Goal: Task Accomplishment & Management: Manage account settings

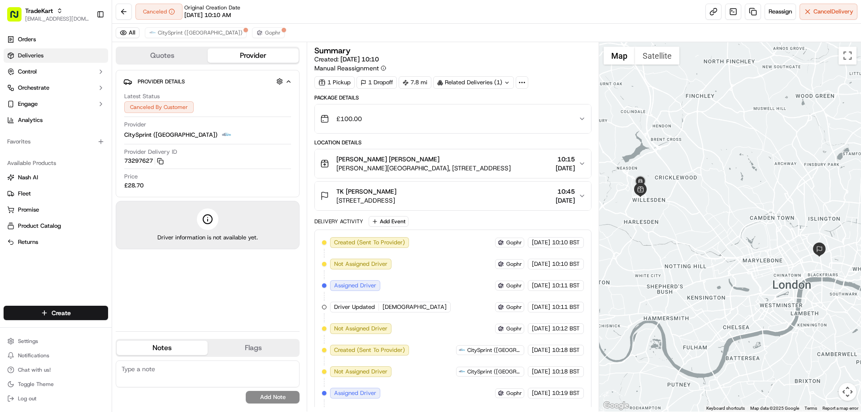
click at [32, 56] on span "Deliveries" at bounding box center [31, 56] width 26 height 8
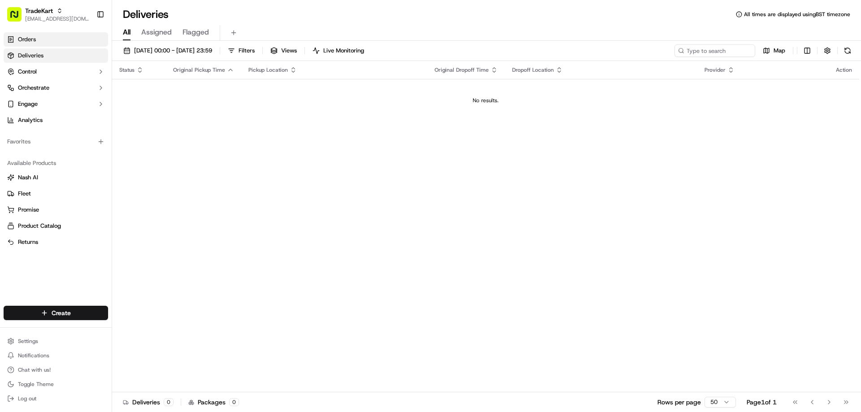
click at [41, 35] on link "Orders" at bounding box center [56, 39] width 105 height 14
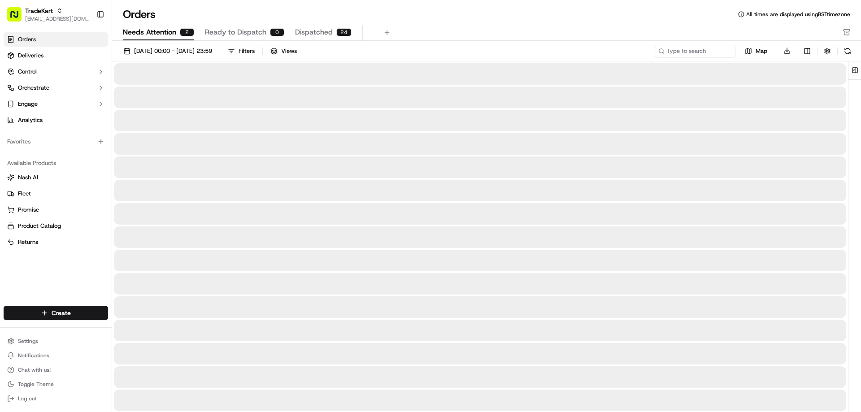
click at [162, 31] on span "Needs Attention" at bounding box center [149, 32] width 53 height 11
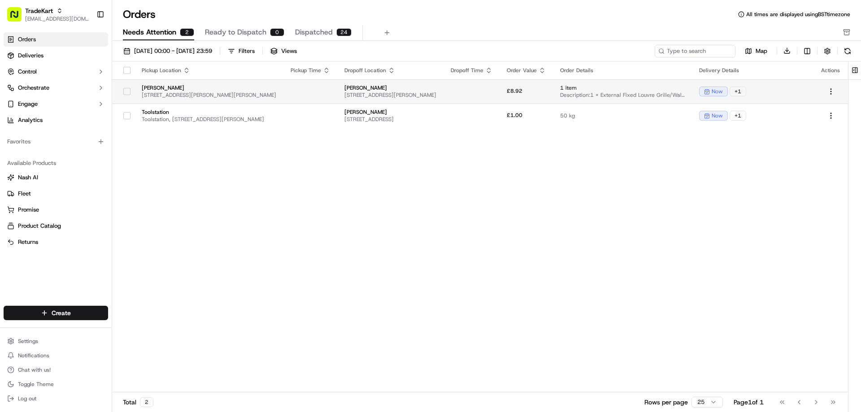
click at [337, 92] on td at bounding box center [311, 91] width 54 height 24
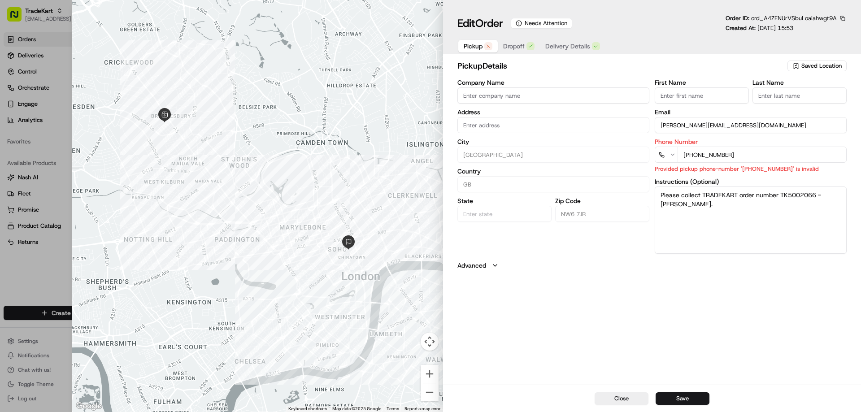
type input "+1"
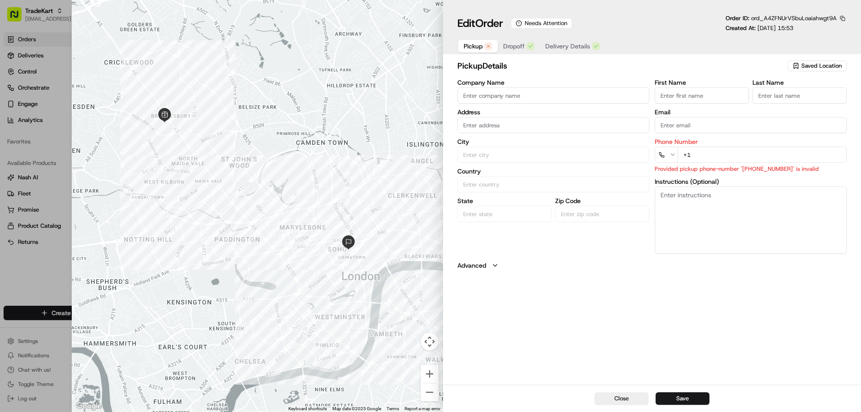
click at [64, 86] on div at bounding box center [430, 206] width 861 height 412
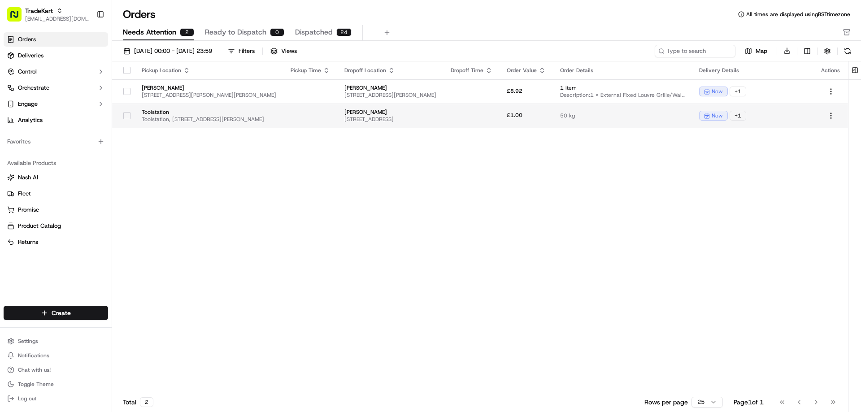
click at [190, 108] on td "Toolstation Toolstation, [STREET_ADDRESS][PERSON_NAME]" at bounding box center [209, 116] width 149 height 24
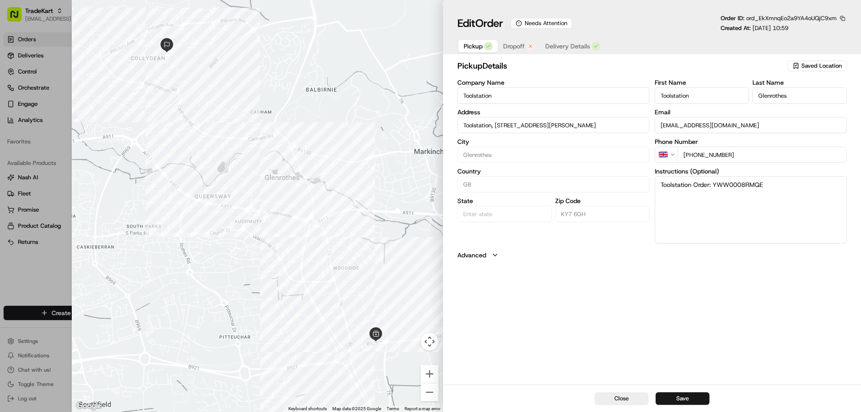
type input "+1"
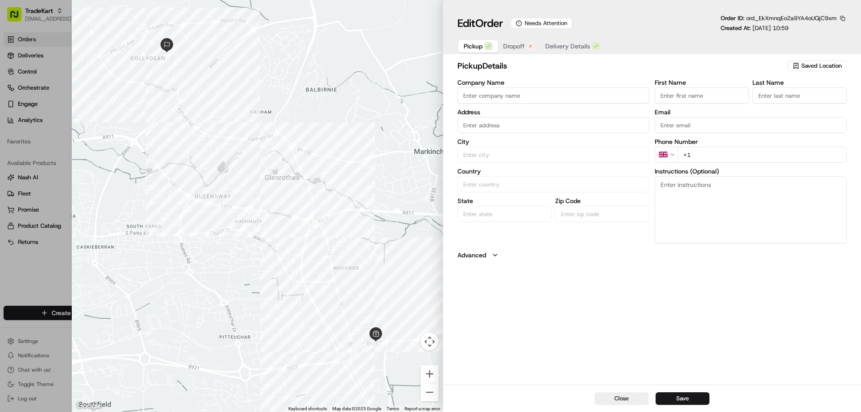
click at [71, 131] on div at bounding box center [430, 206] width 861 height 412
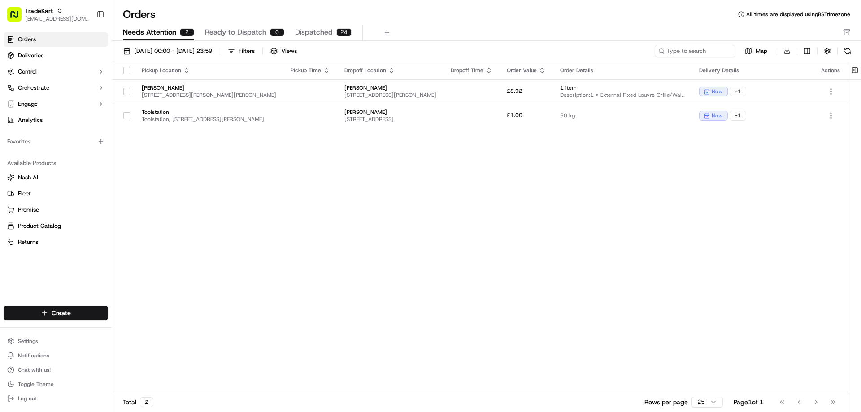
click at [42, 47] on ul "Orders Deliveries Control Orchestrate Engage Analytics" at bounding box center [56, 79] width 105 height 95
click at [47, 56] on link "Deliveries" at bounding box center [56, 55] width 105 height 14
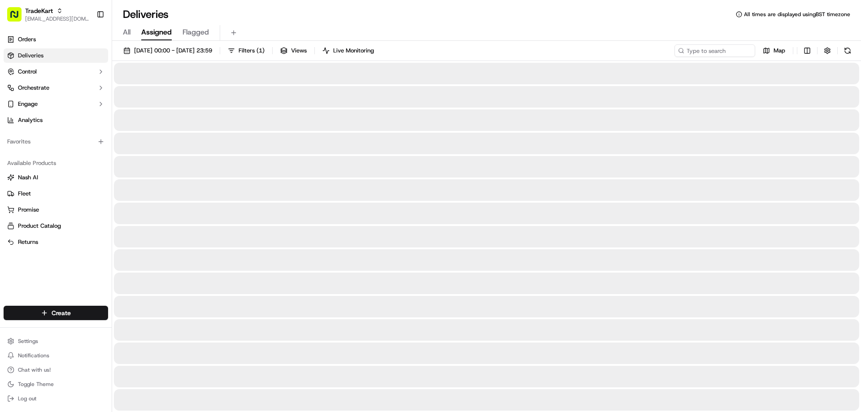
click at [162, 29] on span "Assigned" at bounding box center [156, 32] width 31 height 11
click at [196, 34] on span "Flagged" at bounding box center [196, 32] width 26 height 11
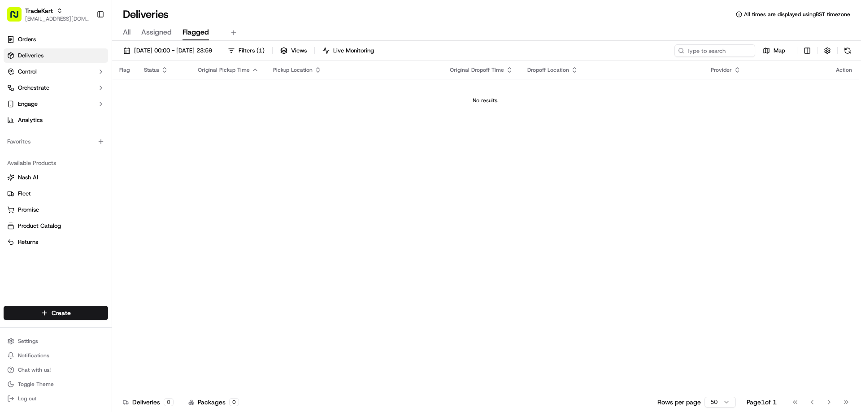
click at [128, 36] on span "All" at bounding box center [127, 32] width 8 height 11
click at [364, 48] on span "Live Monitoring" at bounding box center [343, 51] width 41 height 8
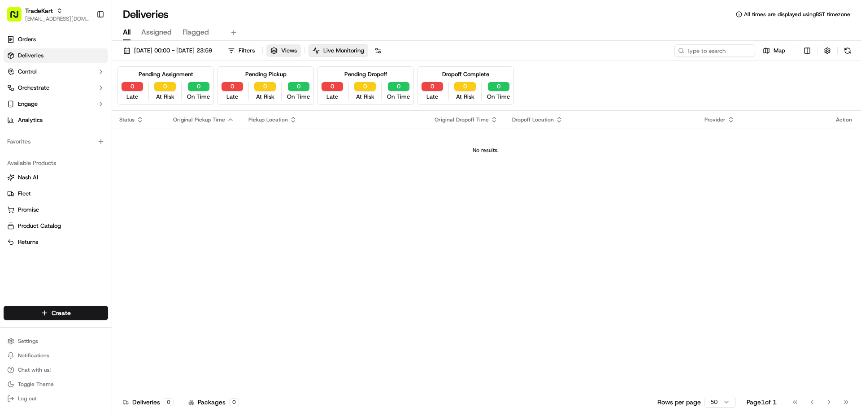
click at [301, 50] on button "Views" at bounding box center [283, 50] width 35 height 13
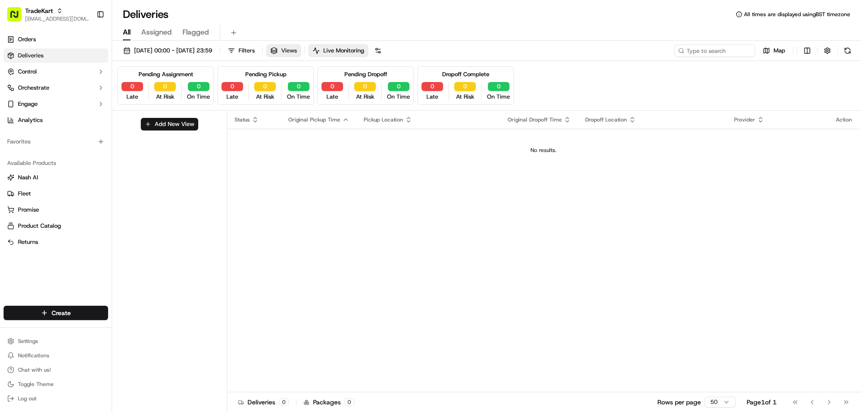
click at [301, 50] on button "Views" at bounding box center [283, 50] width 35 height 13
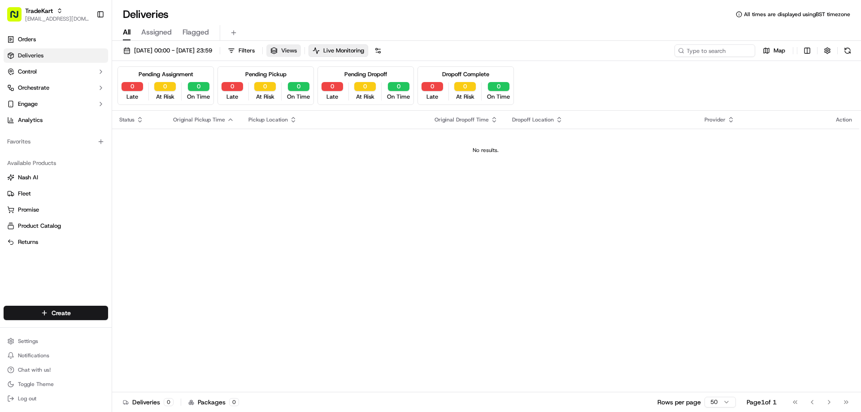
click at [301, 50] on button "Views" at bounding box center [283, 50] width 35 height 13
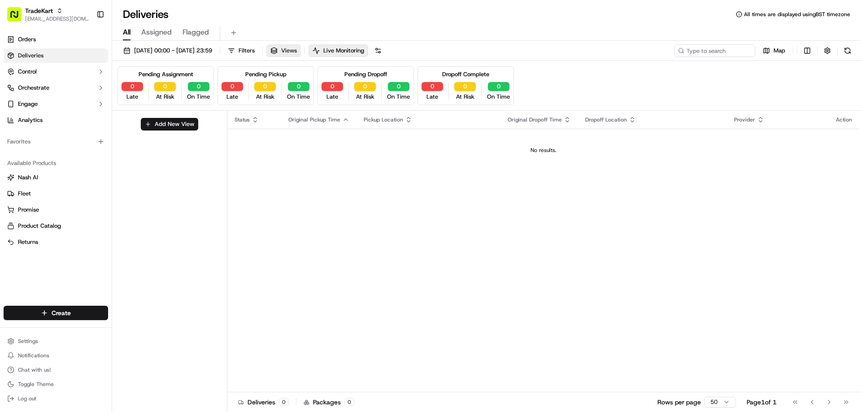
click at [301, 50] on button "Views" at bounding box center [283, 50] width 35 height 13
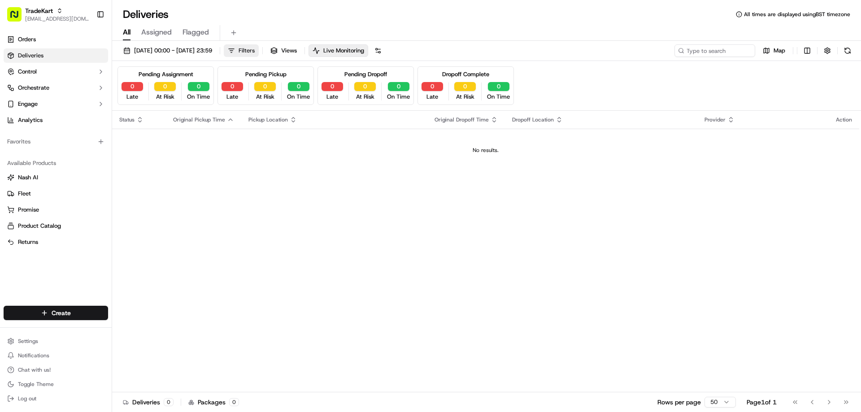
click at [255, 47] on span "Filters" at bounding box center [247, 51] width 16 height 8
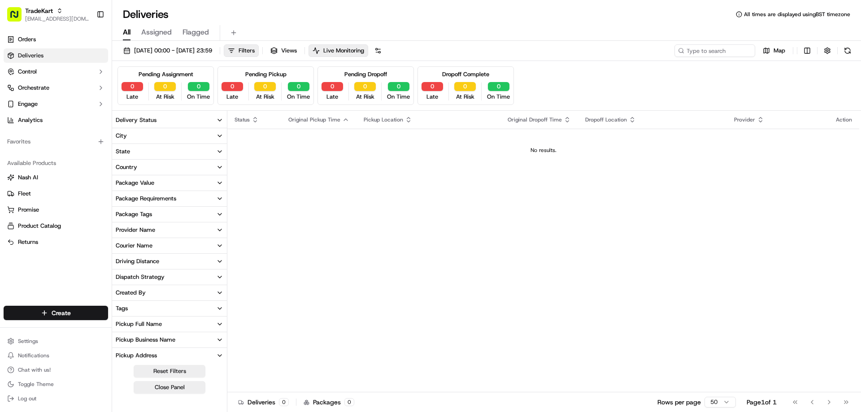
click at [219, 118] on icon "button" at bounding box center [219, 120] width 7 height 7
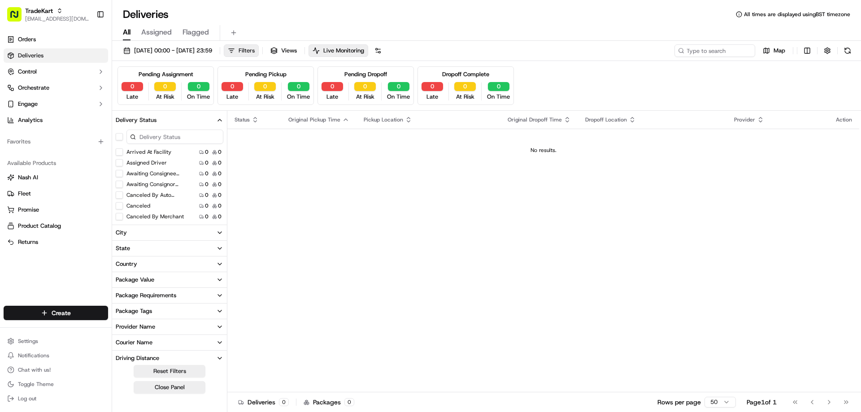
click at [255, 50] on span "Filters" at bounding box center [247, 51] width 16 height 8
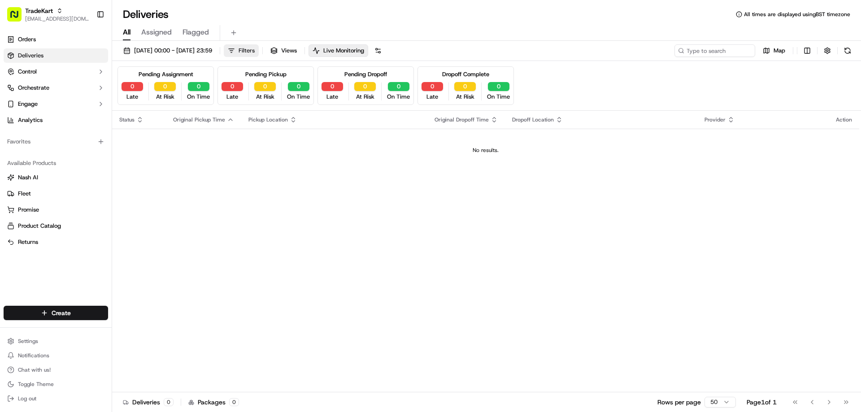
click at [255, 53] on span "Filters" at bounding box center [247, 51] width 16 height 8
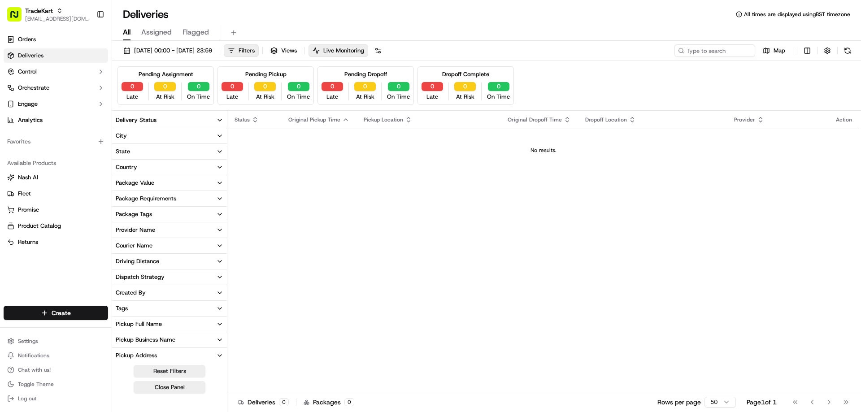
click at [255, 53] on span "Filters" at bounding box center [247, 51] width 16 height 8
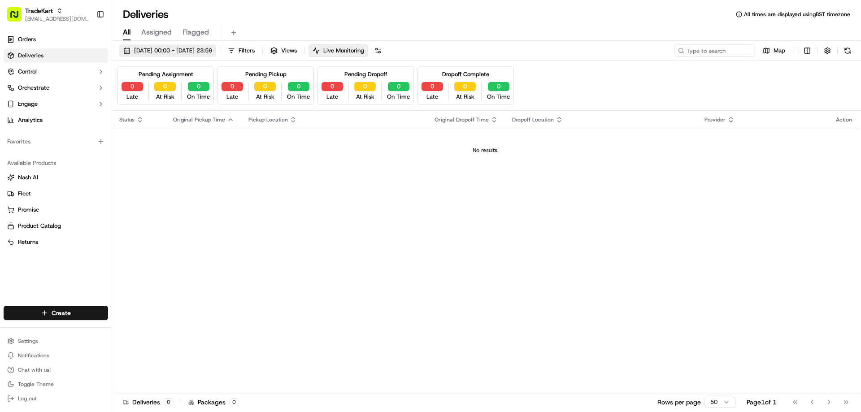
click at [212, 50] on span "[DATE] 00:00 - [DATE] 23:59" at bounding box center [173, 51] width 78 height 8
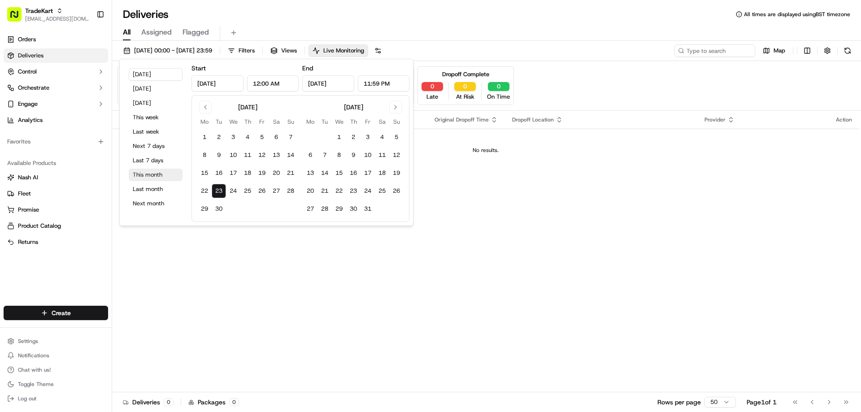
click at [151, 174] on button "This month" at bounding box center [156, 175] width 54 height 13
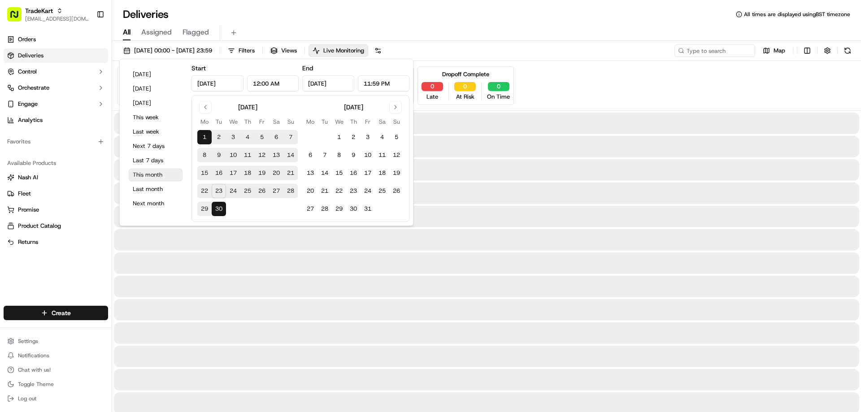
type input "[DATE]"
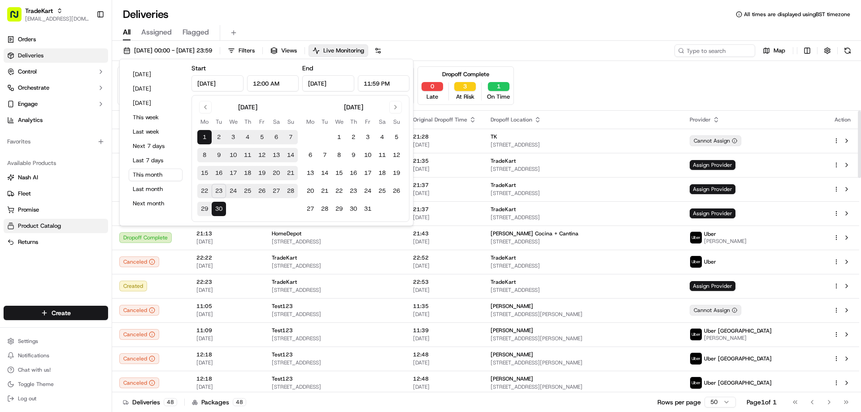
click at [107, 223] on button "Product Catalog" at bounding box center [56, 226] width 105 height 14
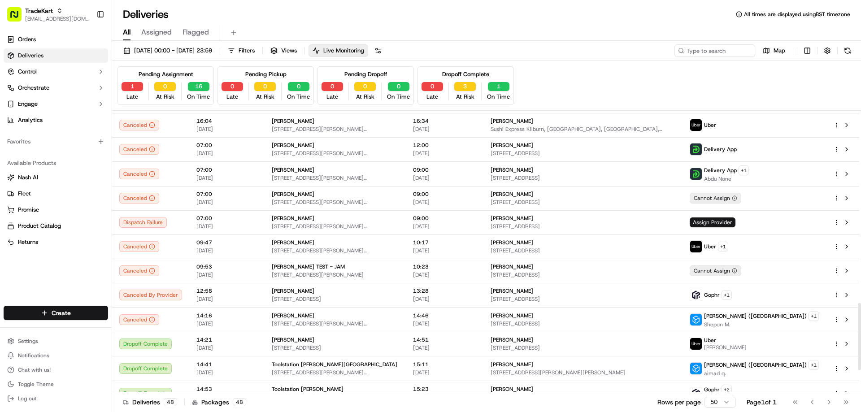
scroll to position [808, 0]
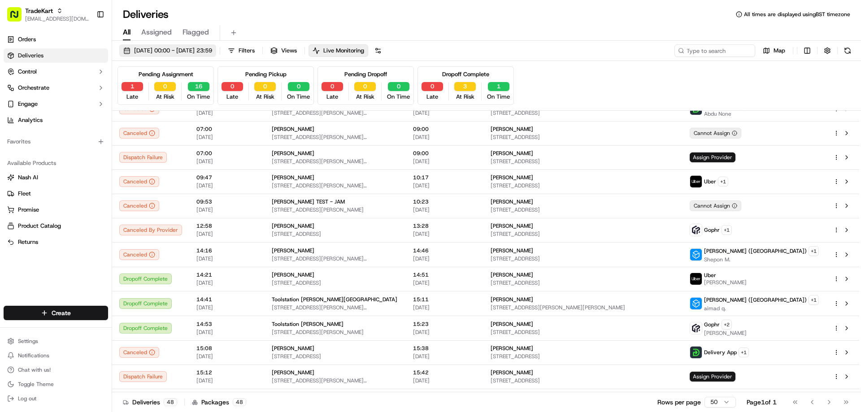
click at [167, 50] on span "[DATE] 00:00 - [DATE] 23:59" at bounding box center [173, 51] width 78 height 8
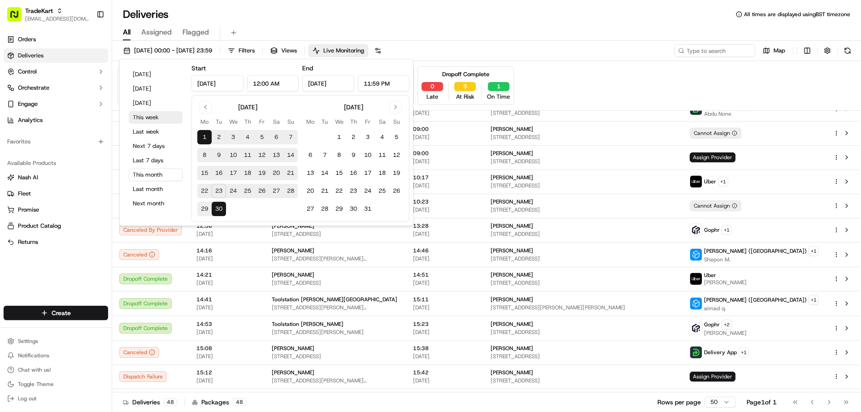
click at [153, 114] on button "This week" at bounding box center [156, 117] width 54 height 13
type input "[DATE]"
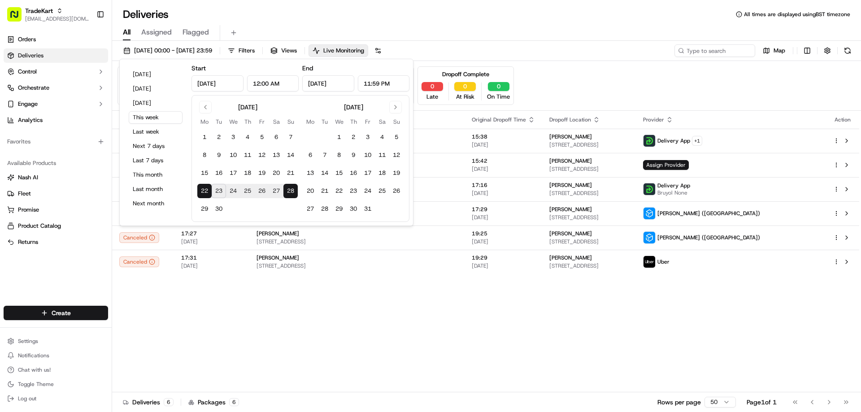
click at [191, 315] on div "Status Original Pickup Time Pickup Location Original Dropoff Time Dropoff Locat…" at bounding box center [485, 252] width 747 height 282
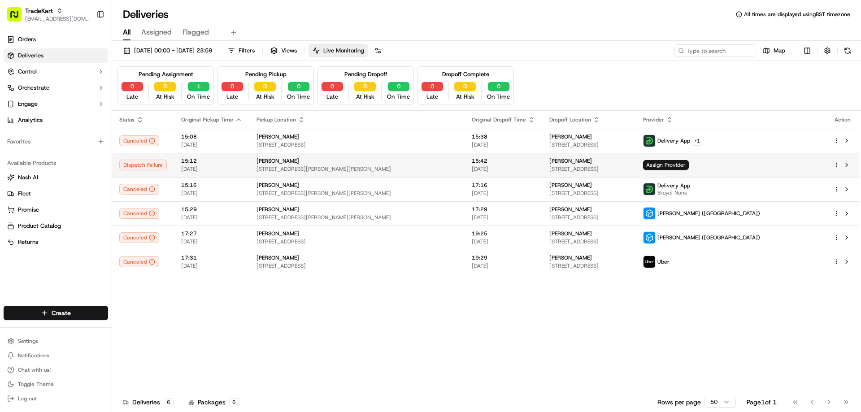
click at [149, 157] on td "Dispatch Failure" at bounding box center [143, 165] width 62 height 24
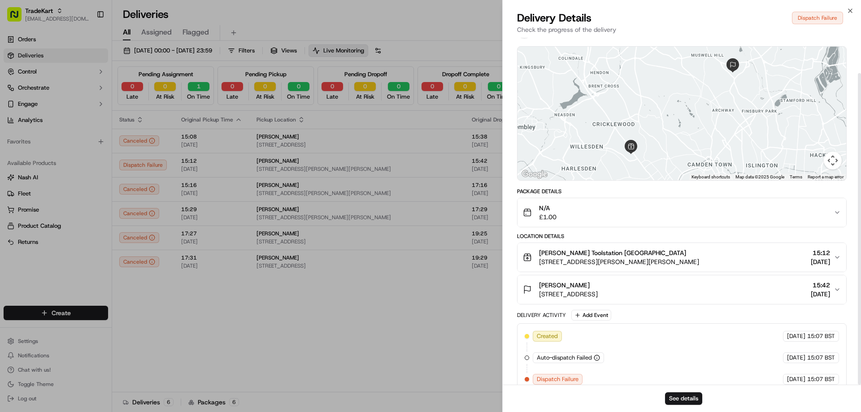
scroll to position [39, 0]
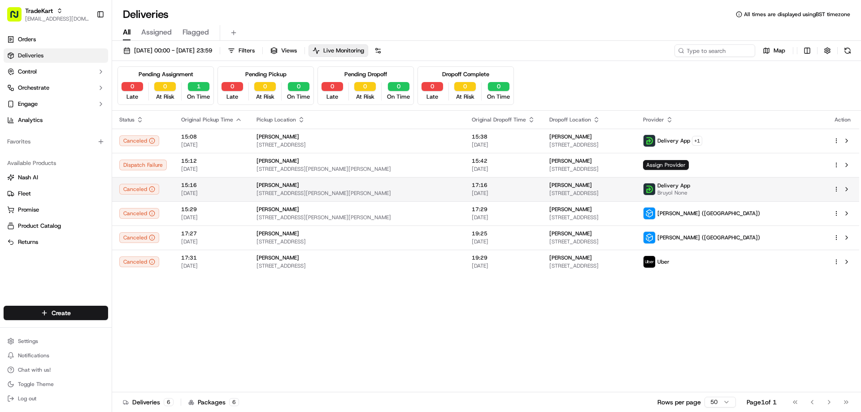
drag, startPoint x: 223, startPoint y: 321, endPoint x: 141, endPoint y: 198, distance: 147.3
click at [154, 215] on div "Status Original Pickup Time Pickup Location Original Dropoff Time Dropoff Locat…" at bounding box center [485, 252] width 747 height 282
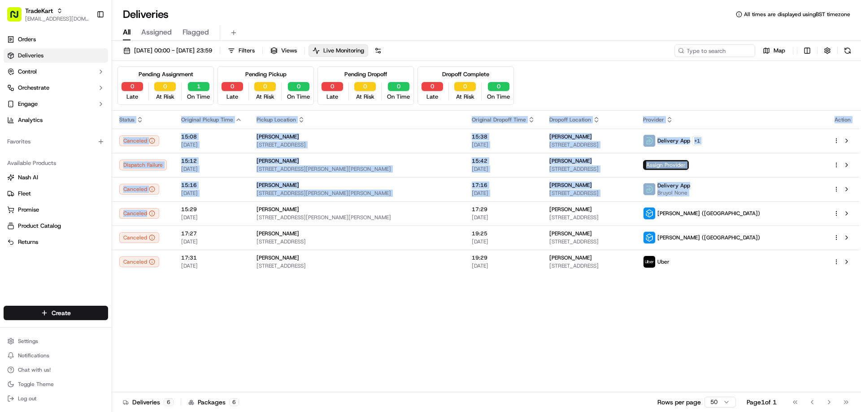
click at [211, 326] on div "Status Original Pickup Time Pickup Location Original Dropoff Time Dropoff Locat…" at bounding box center [485, 252] width 747 height 282
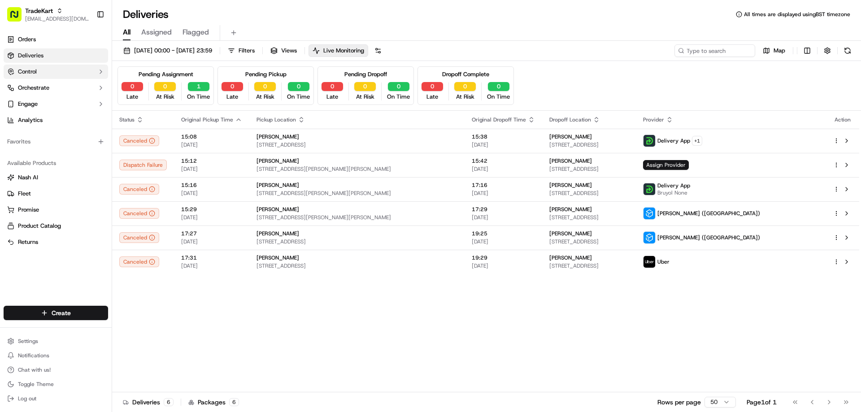
click at [28, 71] on span "Control" at bounding box center [27, 72] width 19 height 8
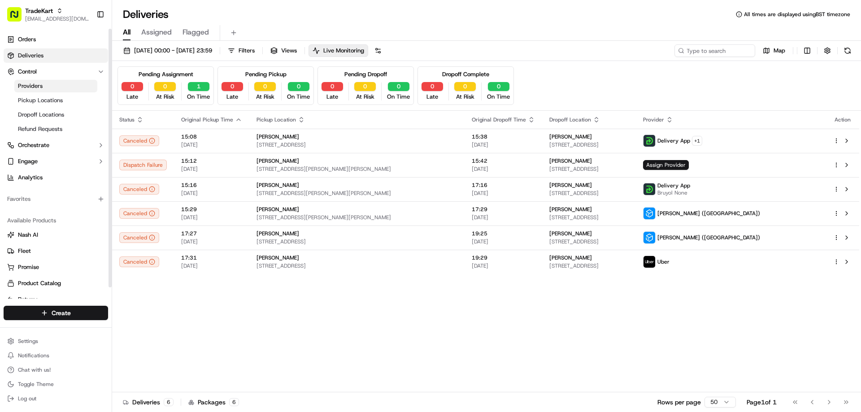
click at [27, 86] on span "Providers" at bounding box center [30, 86] width 25 height 8
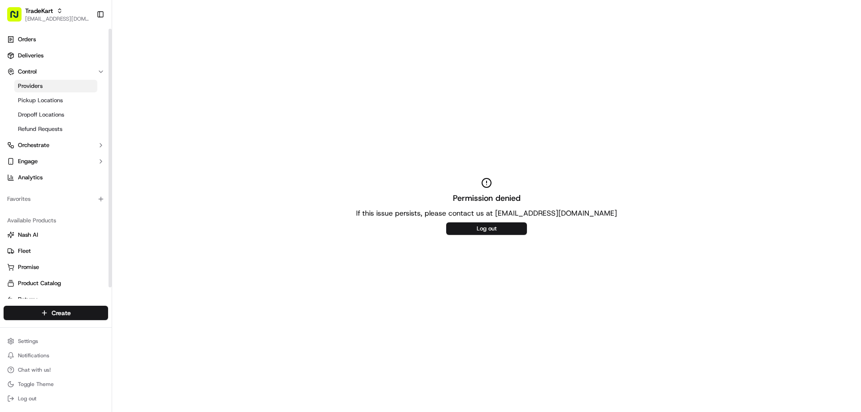
click at [35, 107] on ul "Providers Pickup Locations Dropoff Locations Refund Requests" at bounding box center [56, 107] width 92 height 57
click at [37, 105] on link "Pickup Locations" at bounding box center [55, 100] width 83 height 13
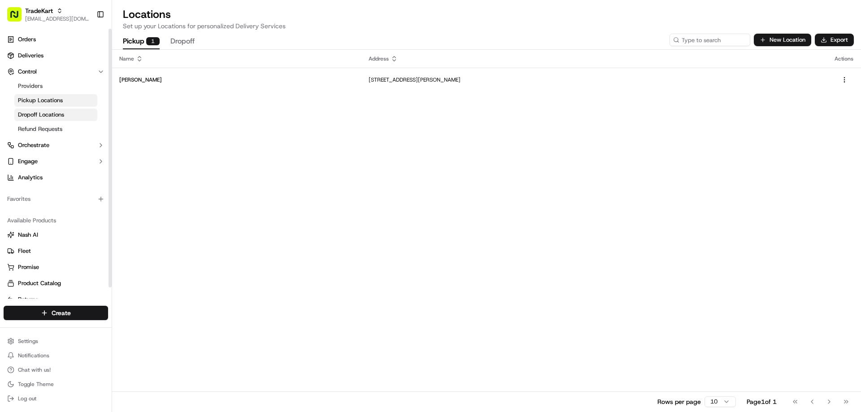
click at [36, 117] on span "Dropoff Locations" at bounding box center [41, 115] width 46 height 8
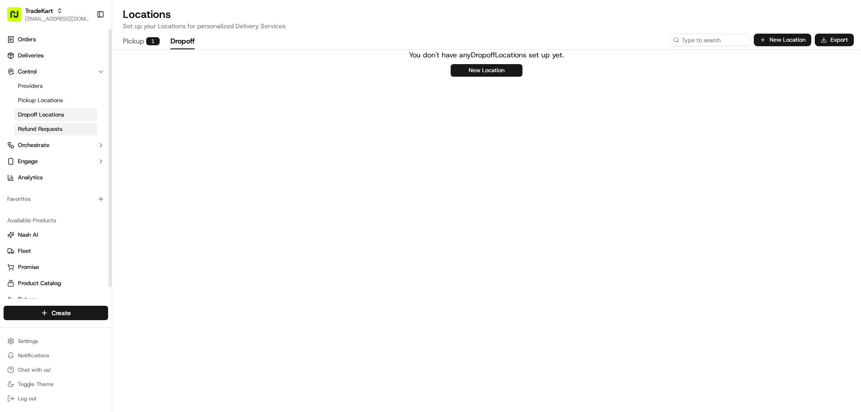
click at [41, 131] on span "Refund Requests" at bounding box center [40, 129] width 44 height 8
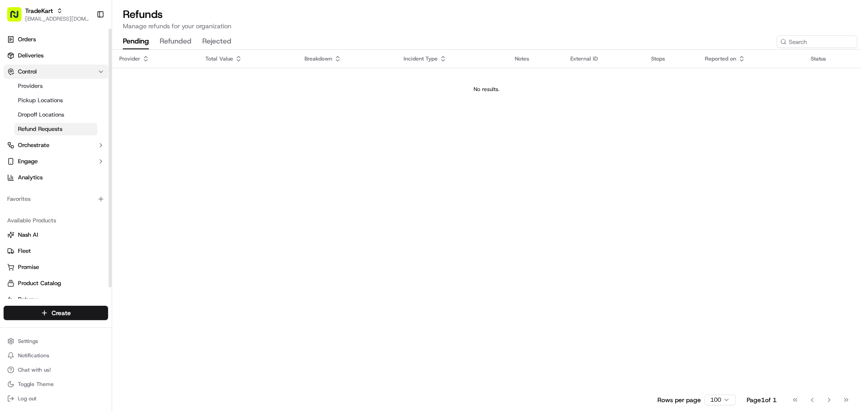
click at [76, 71] on button "Control" at bounding box center [56, 72] width 105 height 14
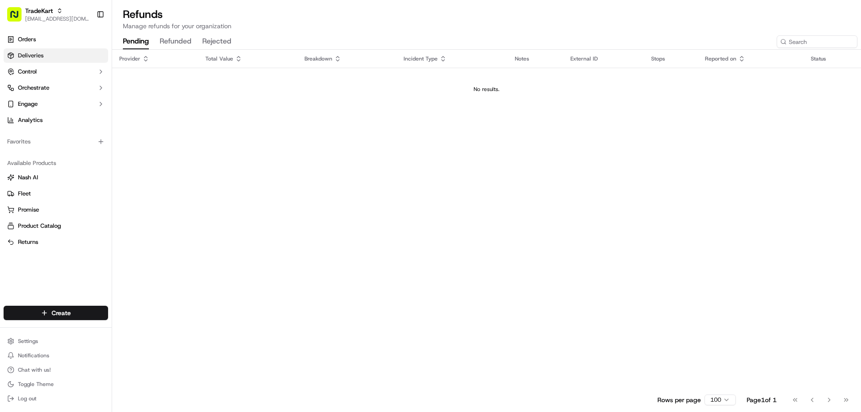
click at [76, 61] on link "Deliveries" at bounding box center [56, 55] width 105 height 14
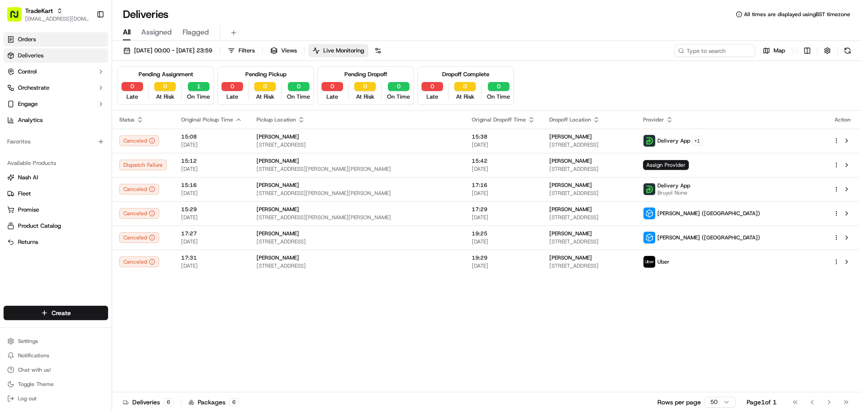
click at [76, 38] on link "Orders" at bounding box center [56, 39] width 105 height 14
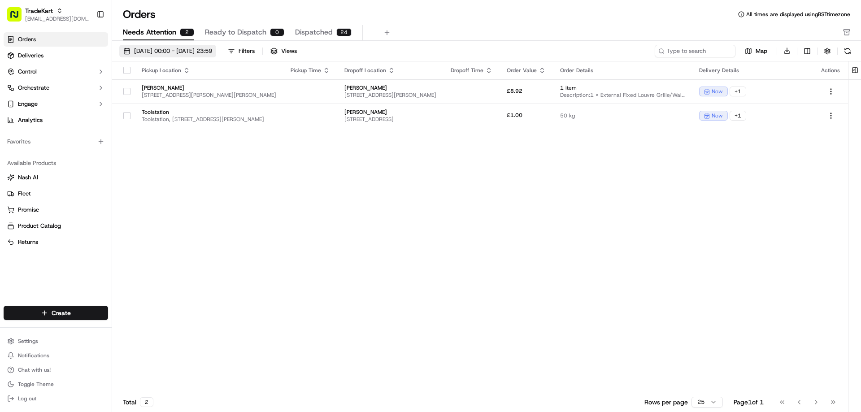
click at [210, 52] on span "[DATE] 00:00 - [DATE] 23:59" at bounding box center [173, 51] width 78 height 8
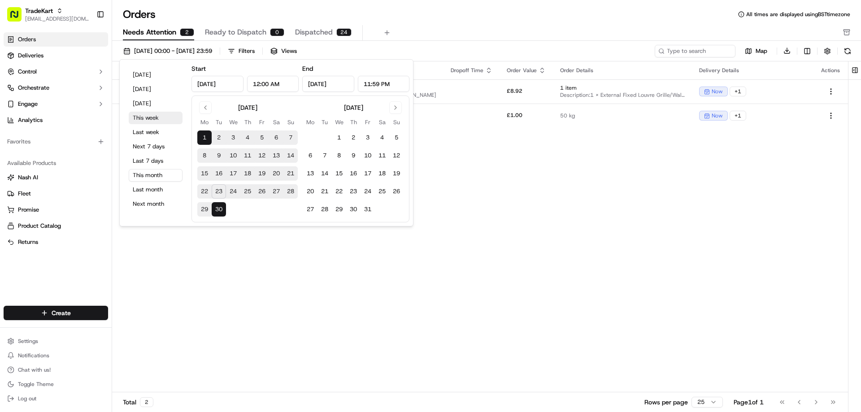
click at [155, 118] on button "This week" at bounding box center [156, 118] width 54 height 13
type input "[DATE]"
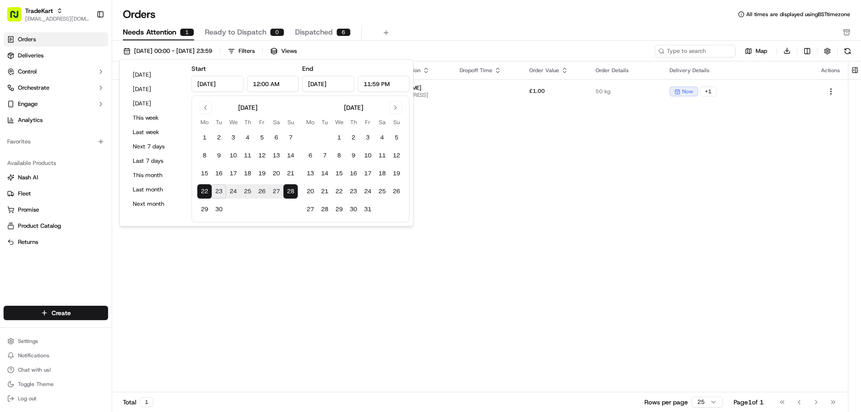
click at [173, 282] on div "Pickup Location Pickup Time Dropoff Location Dropoff Time Order Value Order Det…" at bounding box center [480, 227] width 736 height 332
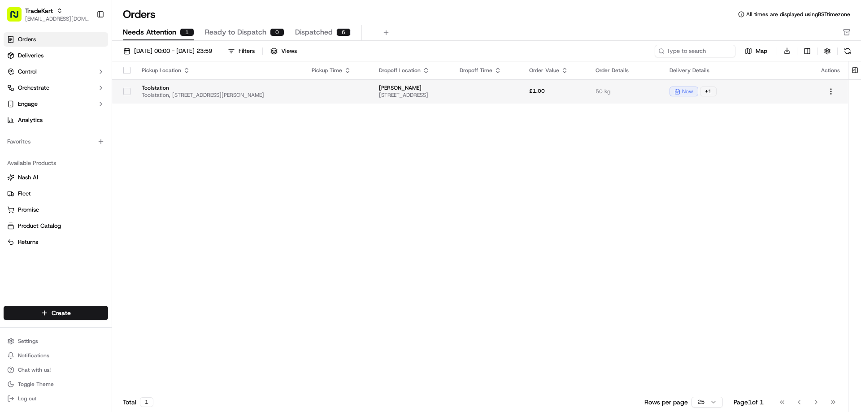
click at [337, 92] on td at bounding box center [338, 91] width 67 height 24
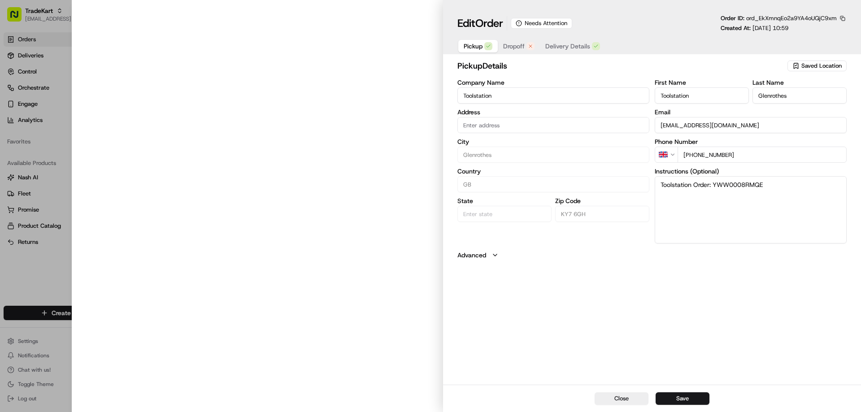
type input "Toolstation, [STREET_ADDRESS][PERSON_NAME]"
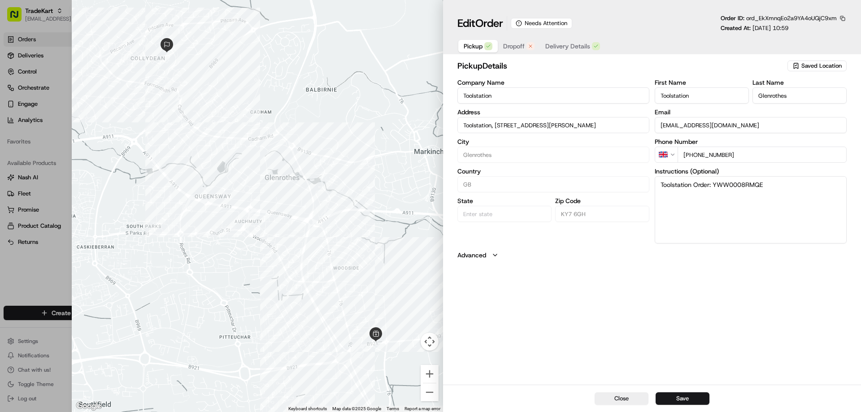
type input "+1"
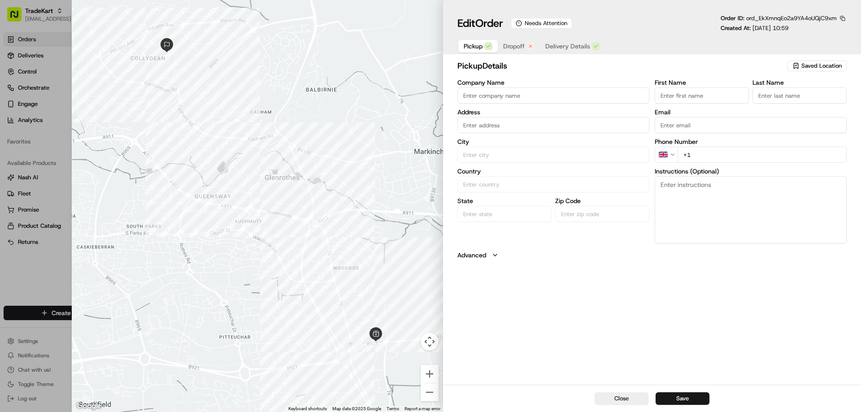
click at [4, 268] on div at bounding box center [430, 206] width 861 height 412
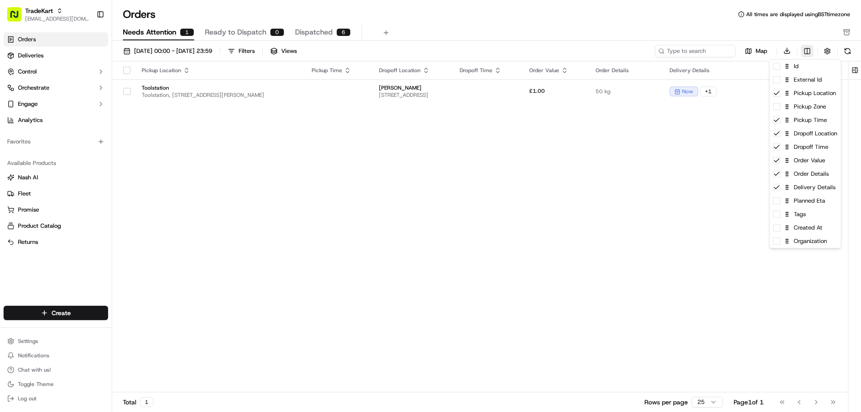
click at [806, 47] on html "TradeKart [EMAIL_ADDRESS][DOMAIN_NAME] Toggle Sidebar Orders Deliveries Control…" at bounding box center [430, 206] width 861 height 412
click at [778, 203] on span at bounding box center [776, 200] width 7 height 7
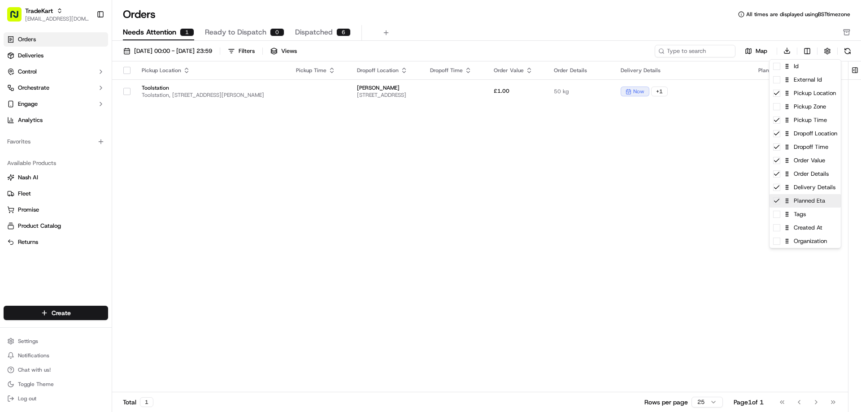
click at [778, 203] on icon at bounding box center [776, 200] width 7 height 7
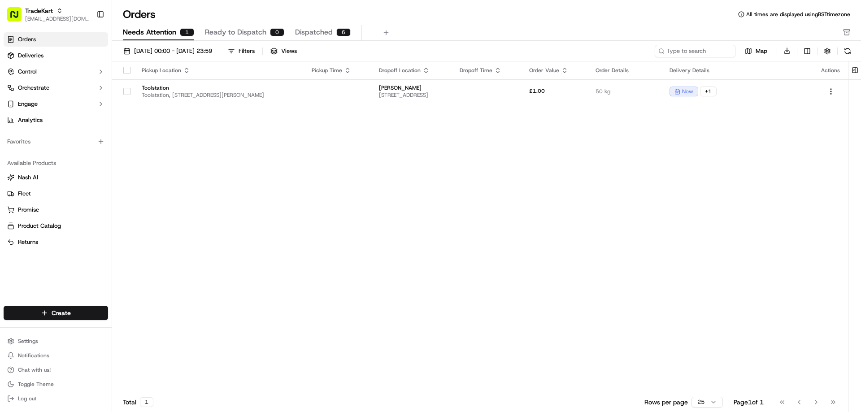
click at [699, 214] on html "TradeKart [EMAIL_ADDRESS][DOMAIN_NAME] Toggle Sidebar Orders Deliveries Control…" at bounding box center [430, 206] width 861 height 412
click at [829, 53] on button "button" at bounding box center [827, 51] width 13 height 13
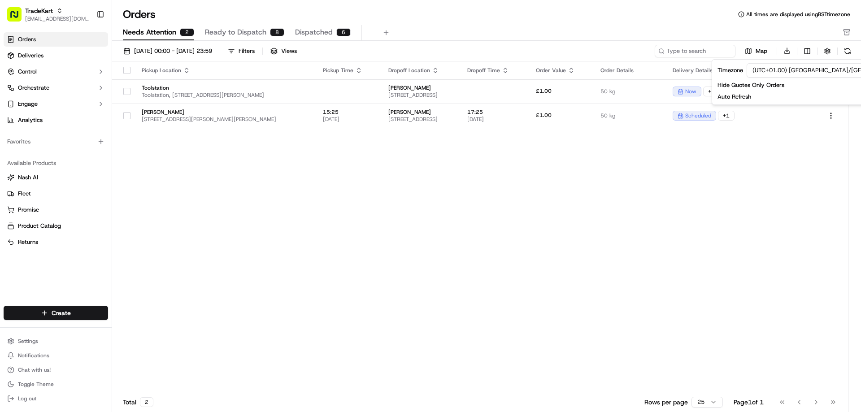
click at [803, 145] on div "Pickup Location Pickup Time Dropoff Location Dropoff Time Order Value Order Det…" at bounding box center [480, 227] width 736 height 332
click at [807, 51] on html "TradeKart [EMAIL_ADDRESS][DOMAIN_NAME] Toggle Sidebar Orders Deliveries Control…" at bounding box center [430, 206] width 861 height 412
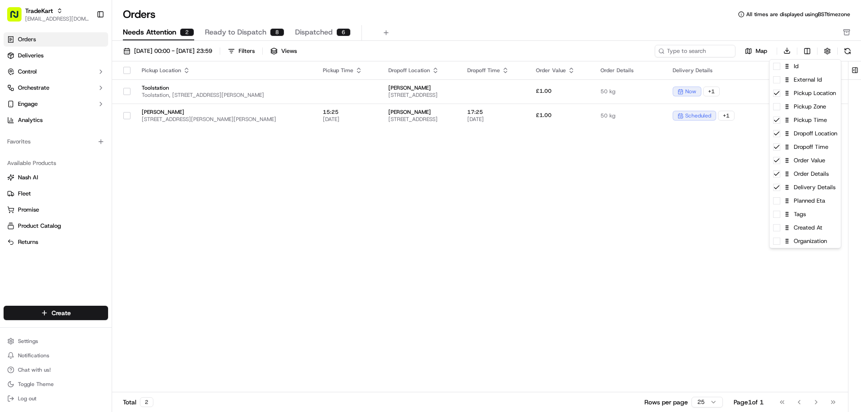
click at [827, 52] on html "TradeKart [EMAIL_ADDRESS][DOMAIN_NAME] Toggle Sidebar Orders Deliveries Control…" at bounding box center [430, 206] width 861 height 412
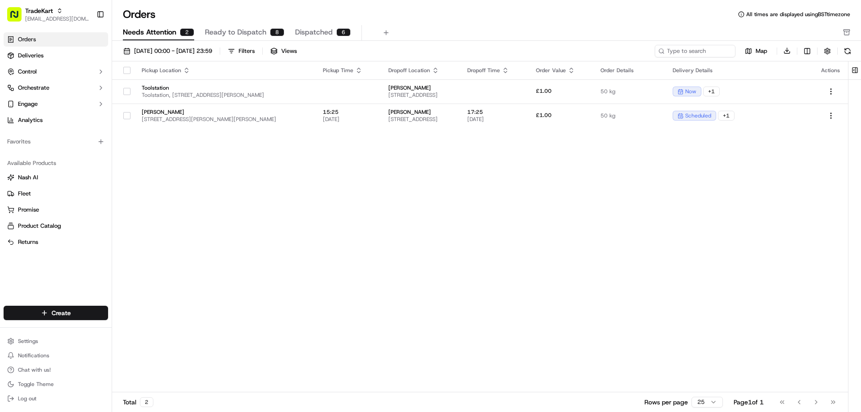
click at [827, 52] on button "button" at bounding box center [827, 51] width 13 height 13
click at [784, 150] on div "Pickup Location Pickup Time Dropoff Location Dropoff Time Order Value Order Det…" at bounding box center [480, 227] width 736 height 332
click at [748, 52] on button "Map" at bounding box center [756, 51] width 34 height 11
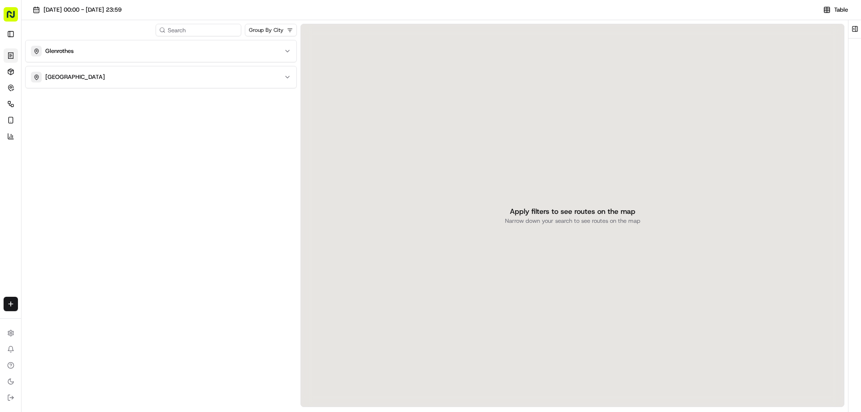
click at [165, 172] on div "Glenrothes [GEOGRAPHIC_DATA]" at bounding box center [161, 224] width 272 height 369
click at [851, 28] on button at bounding box center [855, 29] width 15 height 18
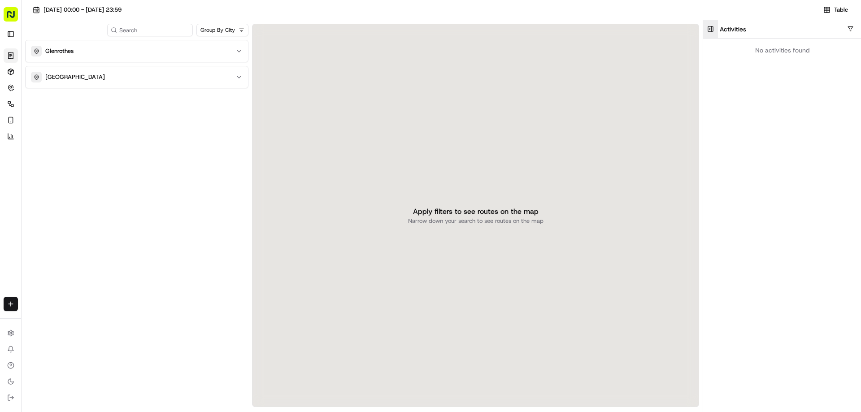
click at [708, 26] on button at bounding box center [710, 29] width 15 height 18
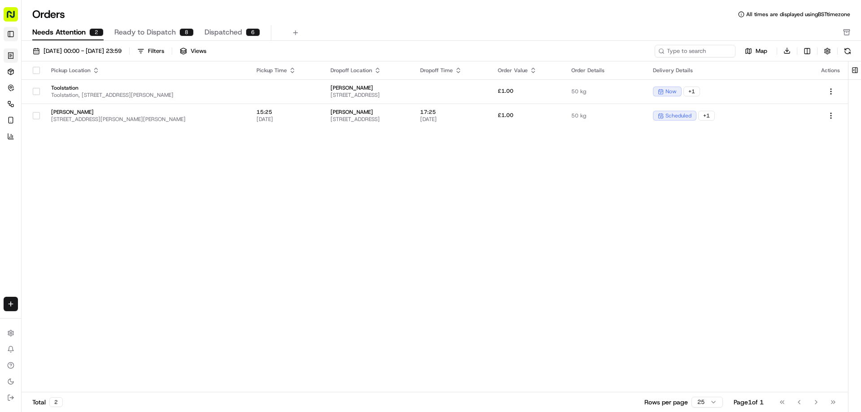
click at [5, 35] on button "Toggle Sidebar" at bounding box center [11, 34] width 14 height 14
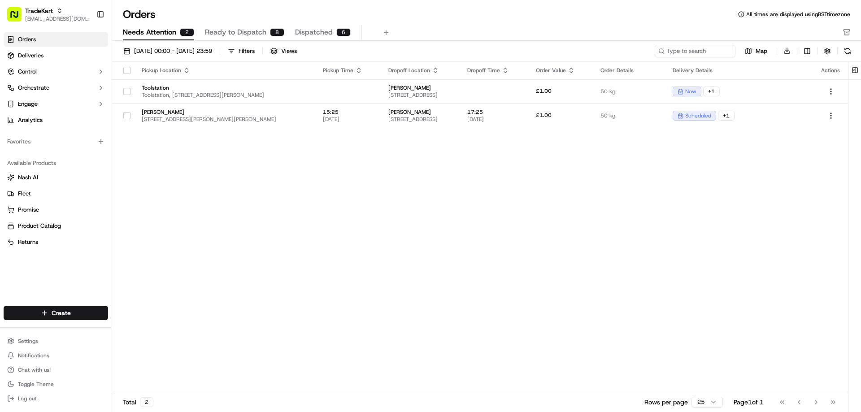
click at [244, 36] on span "Ready to Dispatch" at bounding box center [235, 32] width 61 height 11
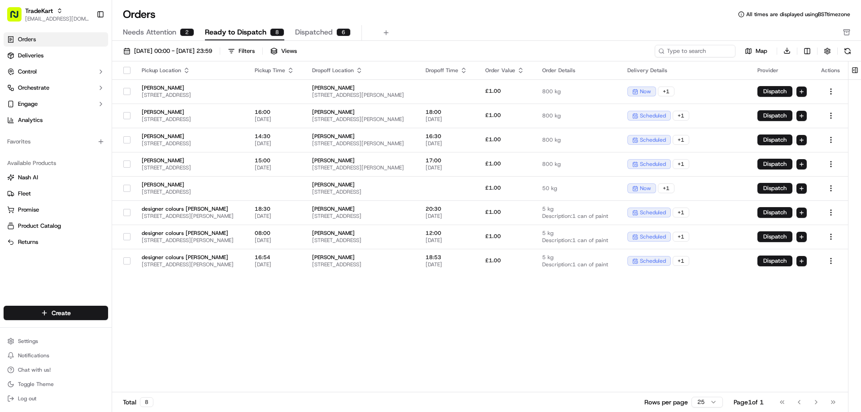
click at [820, 404] on div "Go to first page Go to previous page Go to next page Go to last page" at bounding box center [808, 402] width 66 height 13
click at [816, 398] on div "Go to first page Go to previous page Go to next page Go to last page" at bounding box center [808, 402] width 66 height 13
click at [692, 402] on html "TradeKart [EMAIL_ADDRESS][DOMAIN_NAME] Toggle Sidebar Orders Deliveries Control…" at bounding box center [430, 206] width 861 height 412
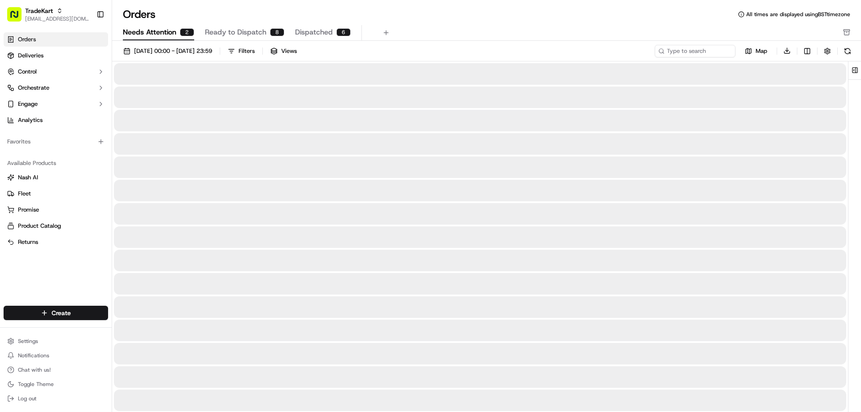
click at [160, 35] on span "Needs Attention" at bounding box center [149, 32] width 53 height 11
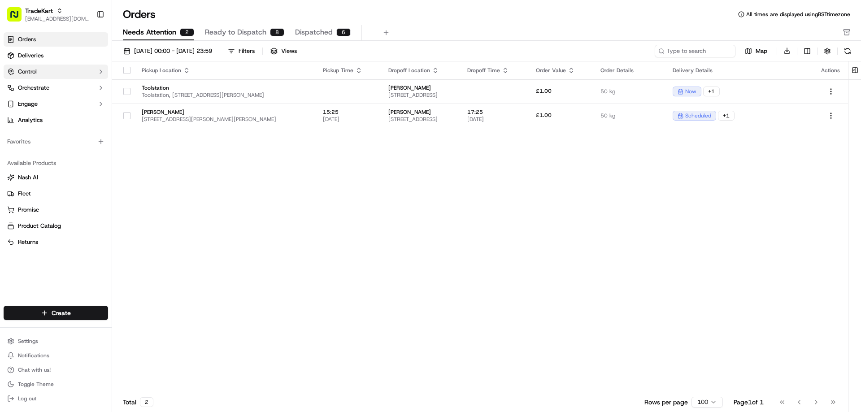
click at [62, 65] on button "Control" at bounding box center [56, 72] width 105 height 14
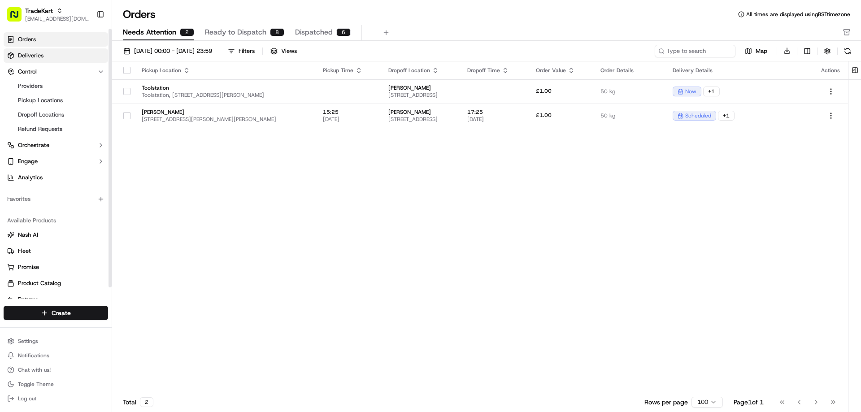
click at [61, 52] on link "Deliveries" at bounding box center [56, 55] width 105 height 14
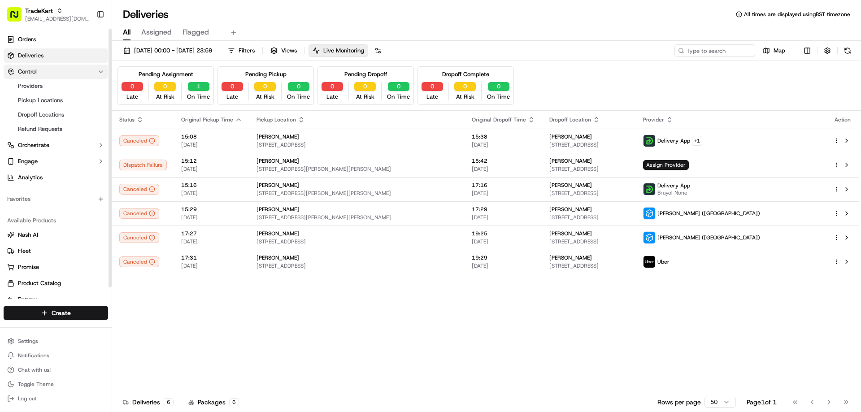
click at [59, 75] on button "Control" at bounding box center [56, 72] width 105 height 14
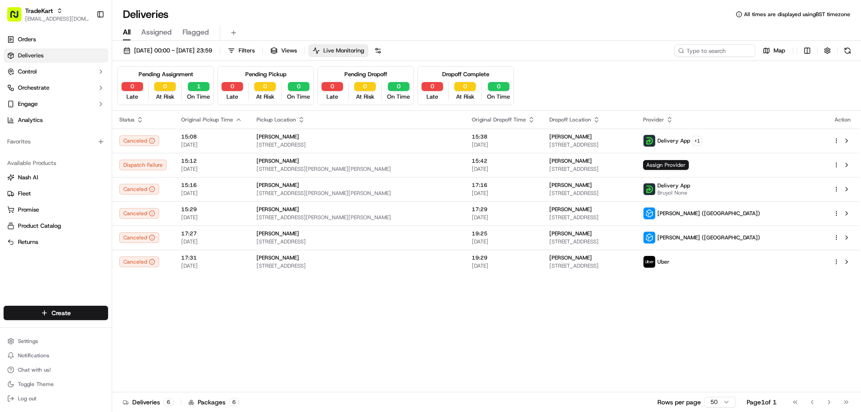
click at [364, 48] on span "Live Monitoring" at bounding box center [343, 51] width 41 height 8
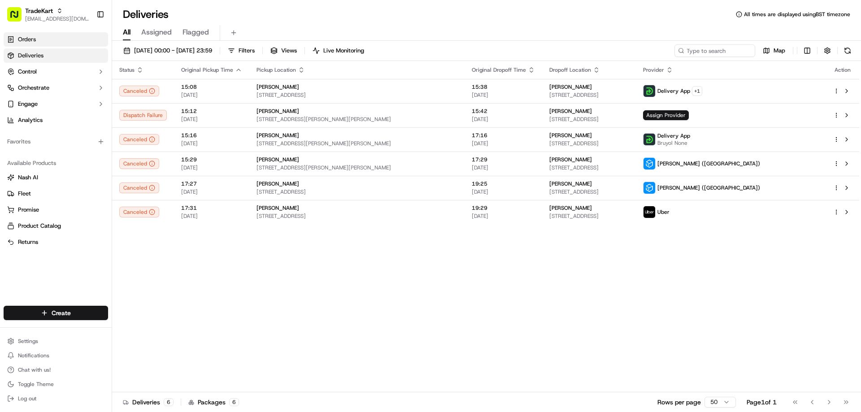
click at [28, 45] on link "Orders" at bounding box center [56, 39] width 105 height 14
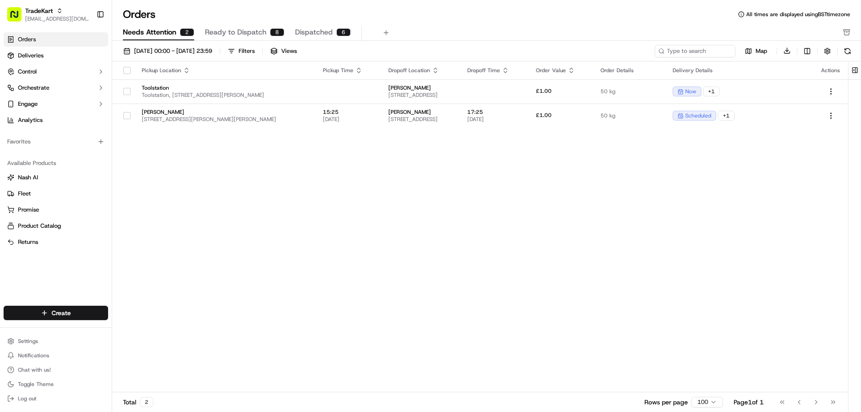
click at [275, 30] on div "8" at bounding box center [277, 32] width 14 height 8
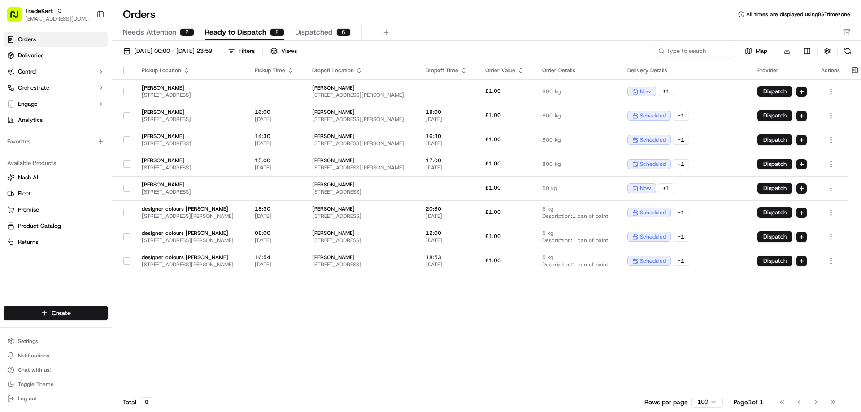
click at [327, 34] on span "Dispatched" at bounding box center [314, 32] width 38 height 11
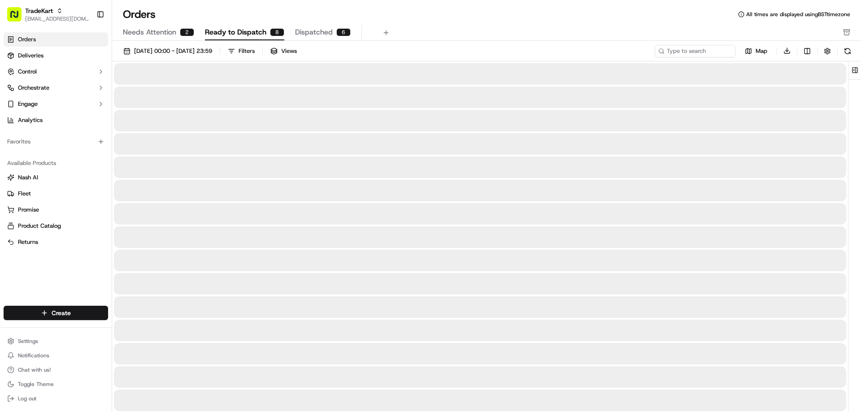
click at [237, 31] on span "Ready to Dispatch" at bounding box center [235, 32] width 61 height 11
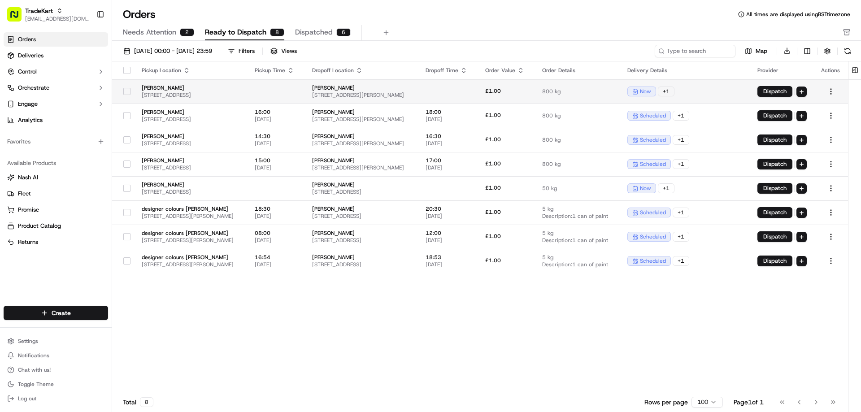
click at [227, 93] on span "[STREET_ADDRESS]" at bounding box center [191, 95] width 99 height 7
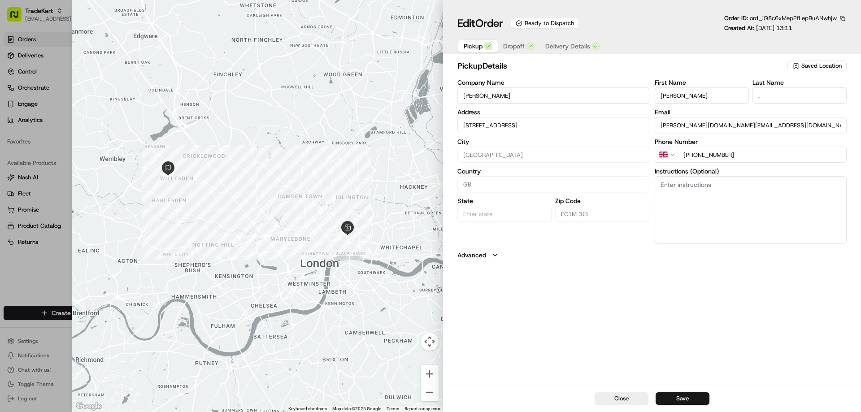
type input "+1"
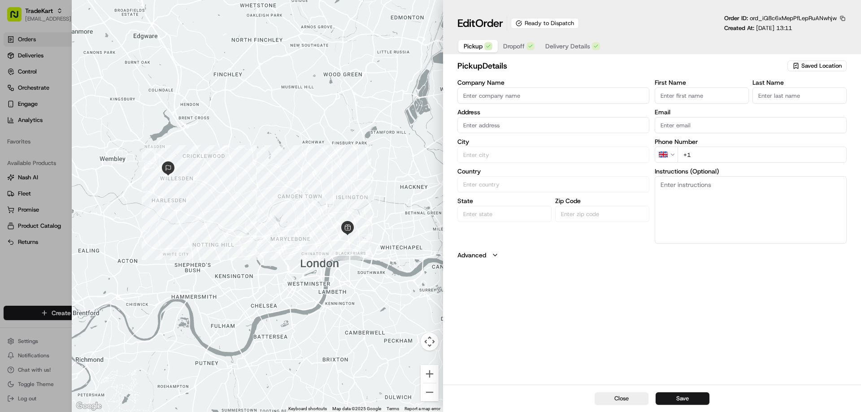
click at [65, 265] on div at bounding box center [430, 206] width 861 height 412
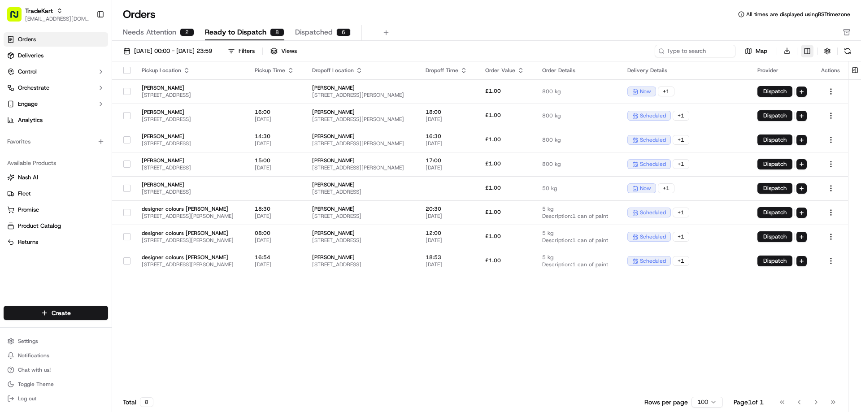
click at [804, 52] on html "TradeKart [EMAIL_ADDRESS][DOMAIN_NAME] Toggle Sidebar Orders Deliveries Control…" at bounding box center [430, 206] width 861 height 412
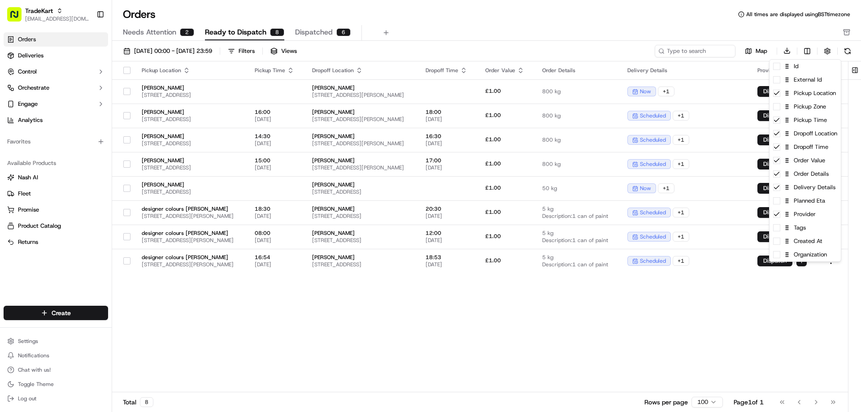
click at [782, 49] on html "TradeKart [EMAIL_ADDRESS][DOMAIN_NAME] Toggle Sidebar Orders Deliveries Control…" at bounding box center [430, 206] width 861 height 412
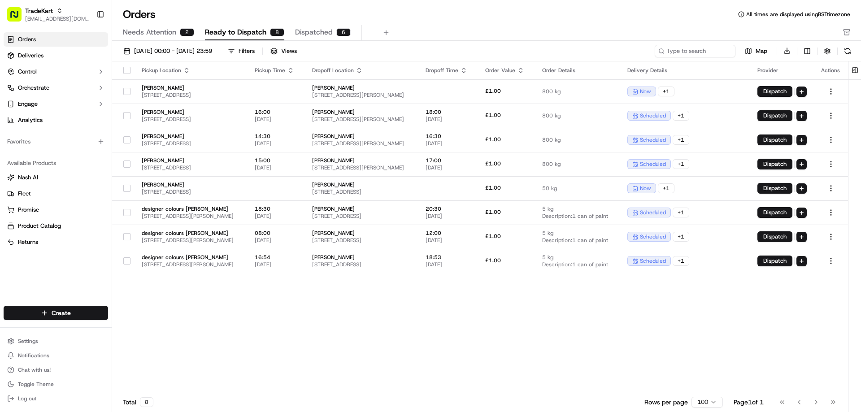
drag, startPoint x: 787, startPoint y: 49, endPoint x: 783, endPoint y: 38, distance: 11.7
click at [783, 38] on div "Needs Attention 2 Ready to Dispatch 8 Dispatched 6" at bounding box center [480, 32] width 715 height 15
click at [789, 52] on button "Download" at bounding box center [787, 50] width 13 height 13
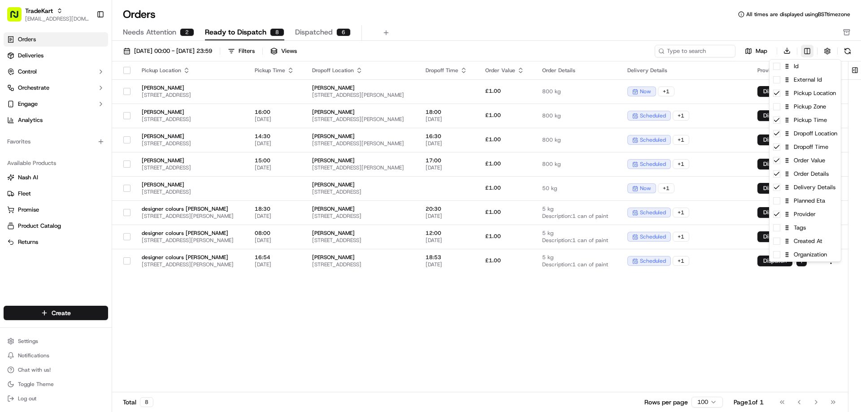
click at [806, 50] on html "TradeKart [EMAIL_ADDRESS][DOMAIN_NAME] Toggle Sidebar Orders Deliveries Control…" at bounding box center [430, 206] width 861 height 412
drag, startPoint x: 792, startPoint y: 22, endPoint x: 861, endPoint y: 26, distance: 69.2
click at [792, 22] on html "TradeKart [EMAIL_ADDRESS][DOMAIN_NAME] Toggle Sidebar Orders Deliveries Control…" at bounding box center [430, 206] width 861 height 412
click at [808, 52] on html "TradeKart [EMAIL_ADDRESS][DOMAIN_NAME] Toggle Sidebar Orders Deliveries Control…" at bounding box center [430, 206] width 861 height 412
click at [779, 81] on span at bounding box center [776, 79] width 7 height 7
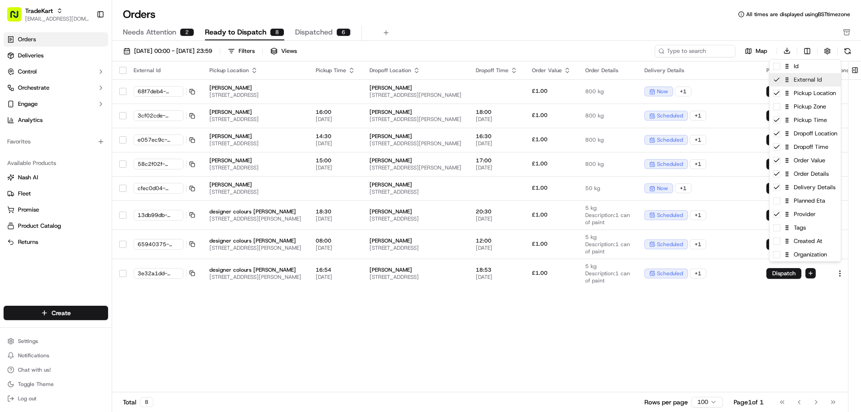
click at [779, 81] on icon at bounding box center [776, 79] width 7 height 7
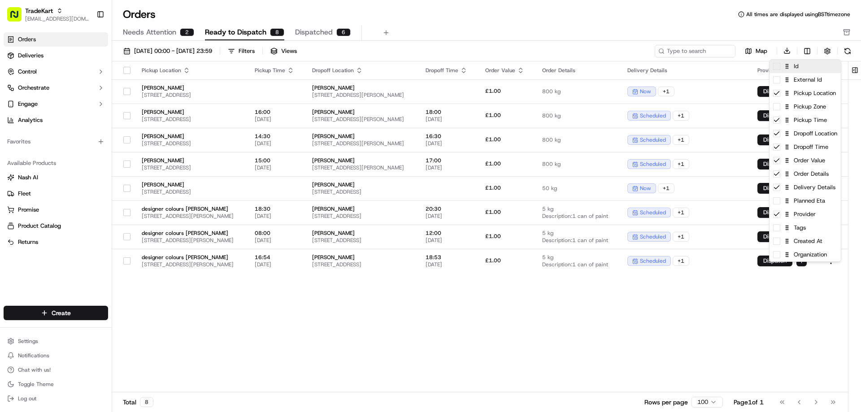
click at [779, 67] on span at bounding box center [776, 66] width 7 height 7
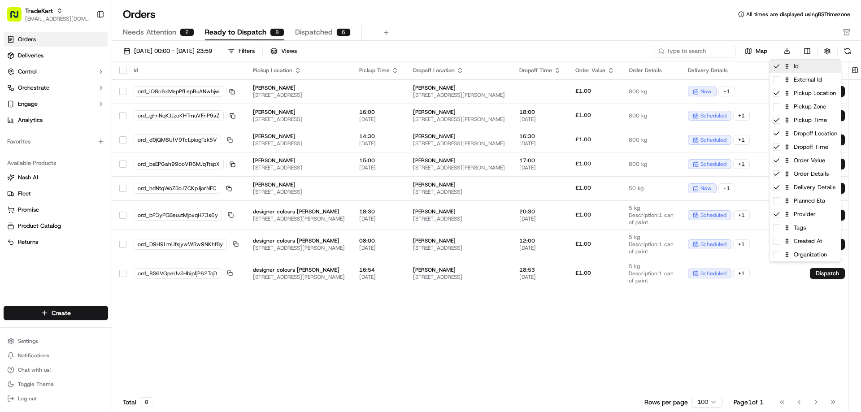
click at [779, 67] on icon at bounding box center [776, 66] width 7 height 7
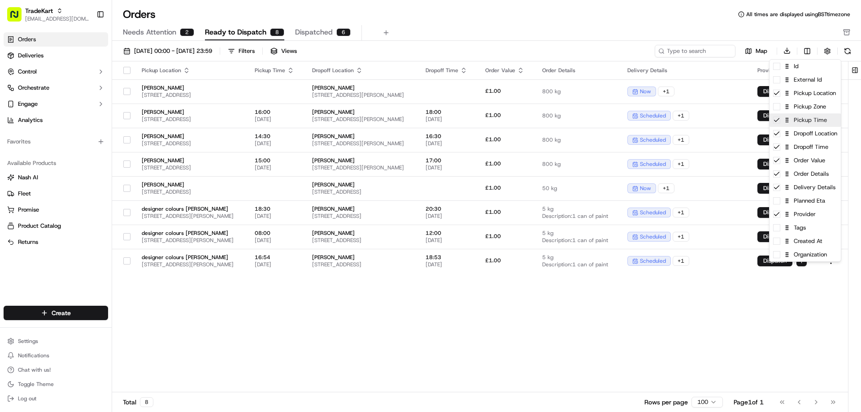
click at [789, 121] on icon at bounding box center [787, 120] width 6 height 6
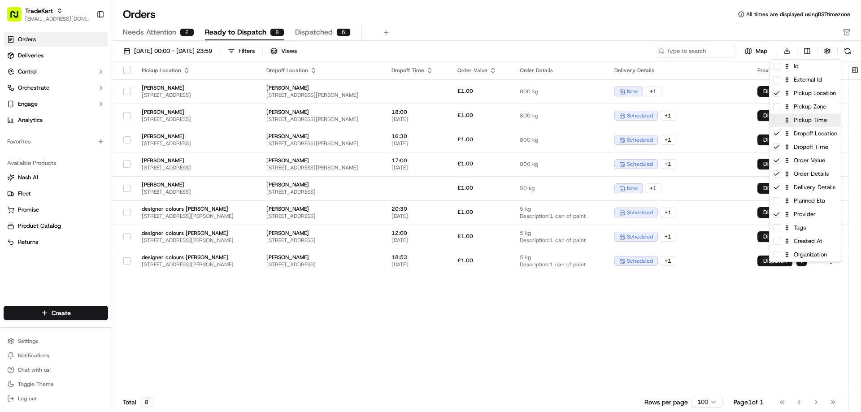
click at [789, 121] on icon at bounding box center [787, 120] width 6 height 6
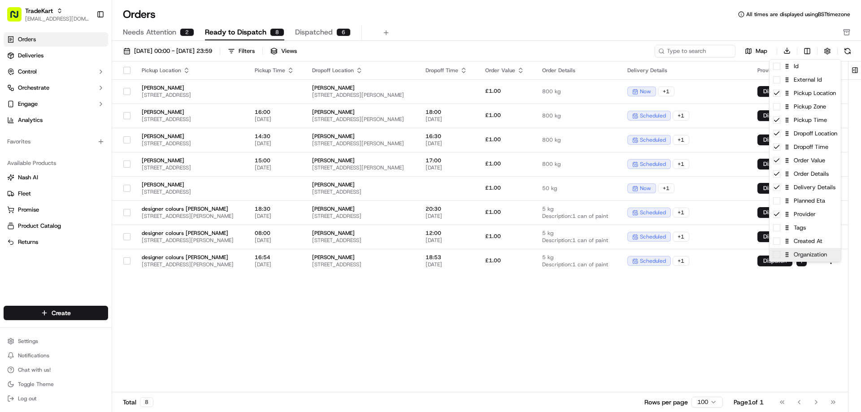
click at [780, 257] on span at bounding box center [776, 254] width 7 height 7
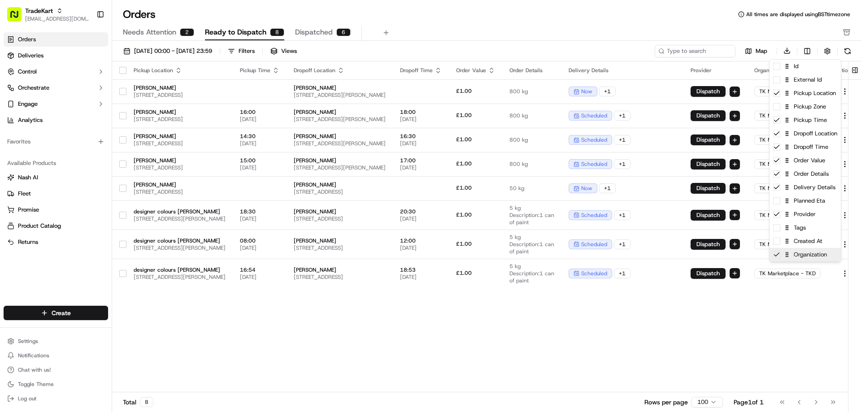
click at [780, 257] on icon at bounding box center [776, 254] width 7 height 7
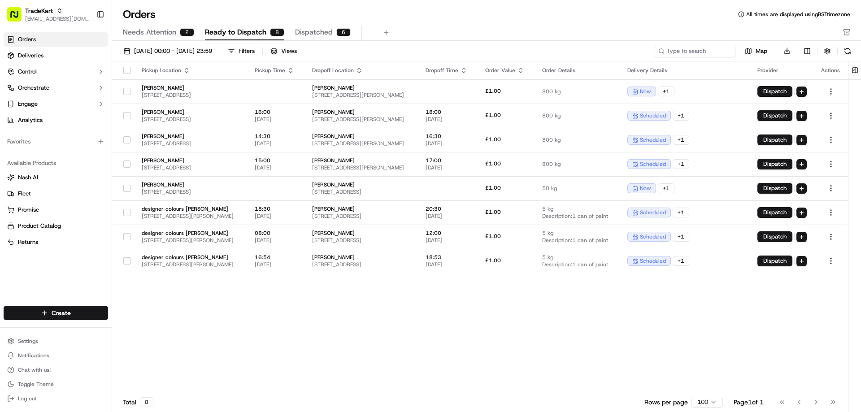
drag, startPoint x: 350, startPoint y: 313, endPoint x: 339, endPoint y: 306, distance: 13.3
click at [349, 311] on html "TradeKart [EMAIL_ADDRESS][DOMAIN_NAME] Toggle Sidebar Orders Deliveries Control…" at bounding box center [430, 206] width 861 height 412
click at [255, 49] on div "Filters" at bounding box center [247, 51] width 16 height 8
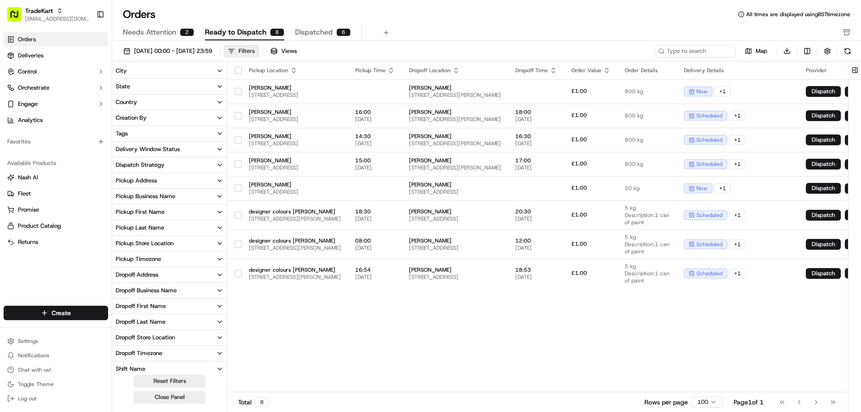
click at [259, 56] on button "Filters" at bounding box center [241, 51] width 35 height 13
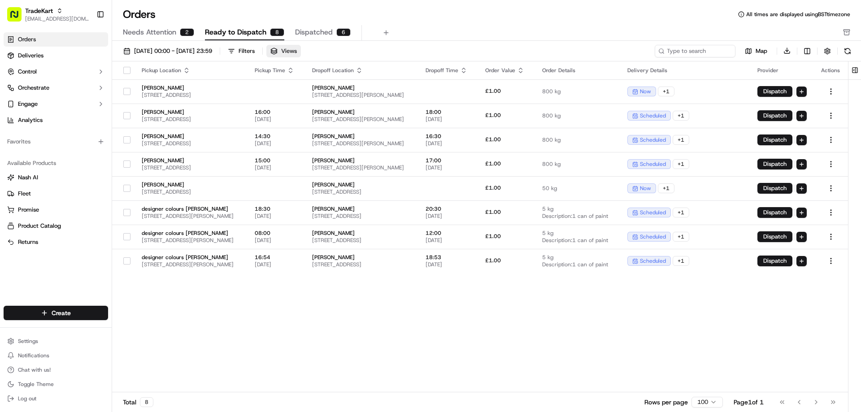
click at [297, 52] on span "Views" at bounding box center [289, 51] width 16 height 8
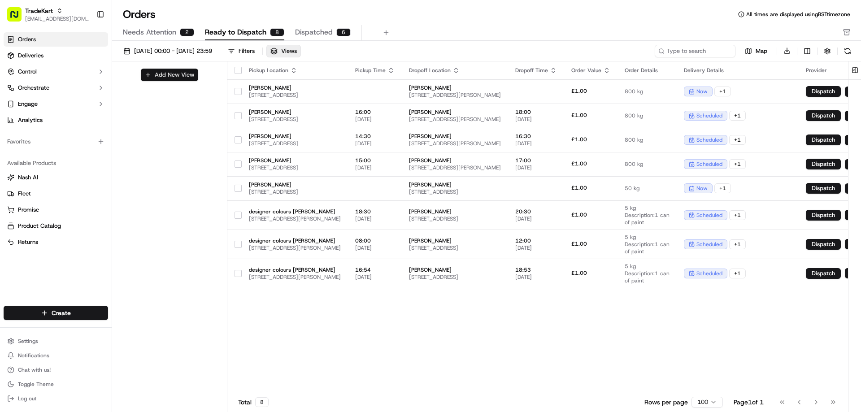
click at [179, 70] on button "Add New View" at bounding box center [169, 75] width 57 height 13
click at [210, 77] on button "button" at bounding box center [210, 78] width 11 height 11
click at [297, 49] on span "Views" at bounding box center [289, 51] width 16 height 8
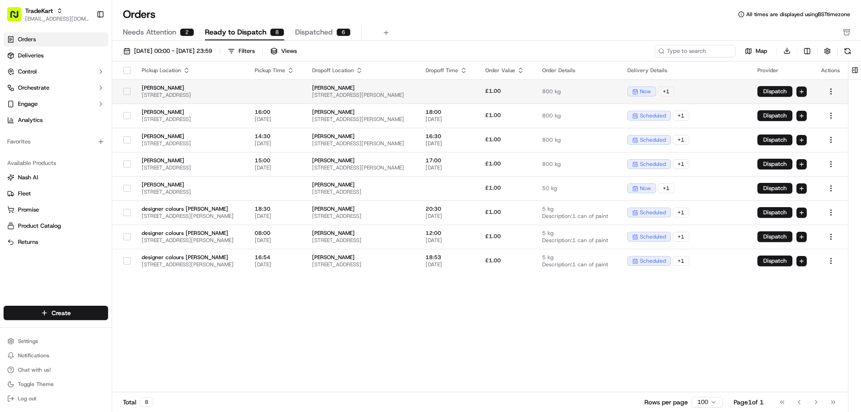
click at [240, 94] on span "[STREET_ADDRESS]" at bounding box center [191, 95] width 99 height 7
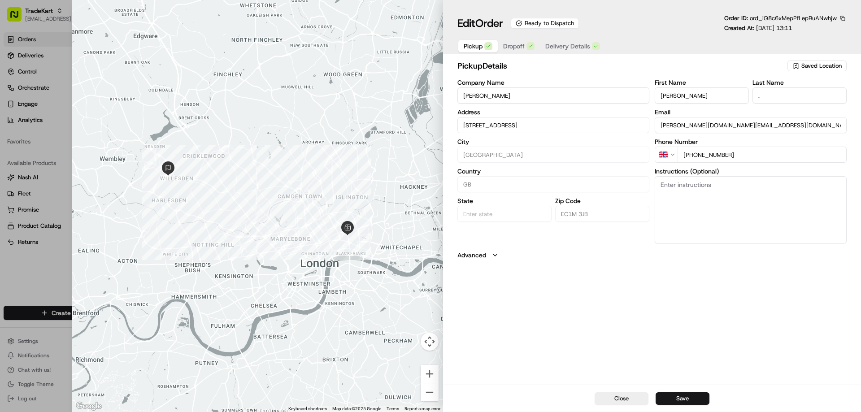
type input "+1"
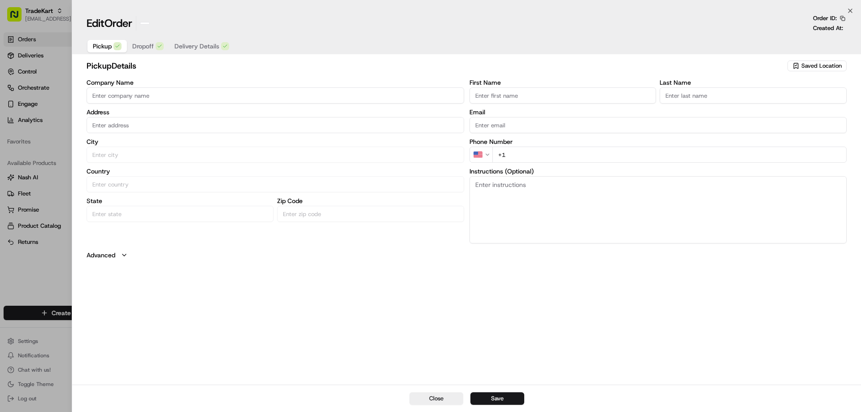
click at [44, 259] on div at bounding box center [430, 206] width 861 height 412
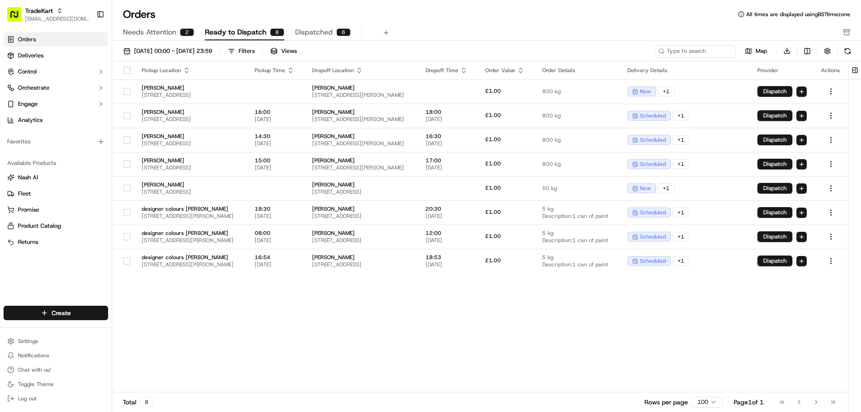
click at [152, 33] on span "Needs Attention" at bounding box center [149, 32] width 53 height 11
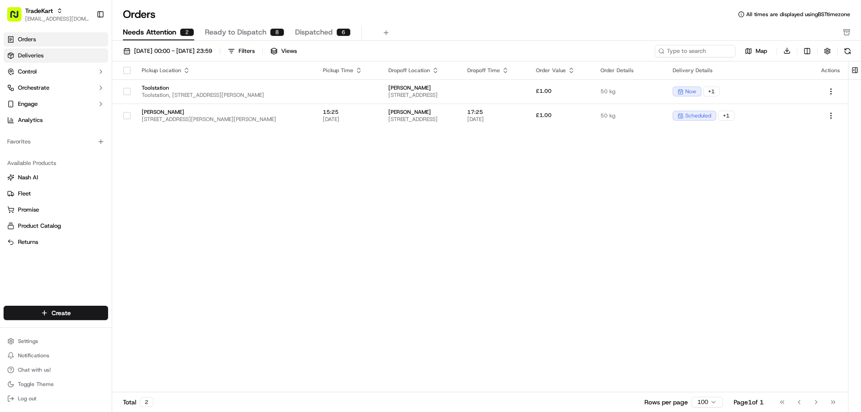
click at [59, 60] on link "Deliveries" at bounding box center [56, 55] width 105 height 14
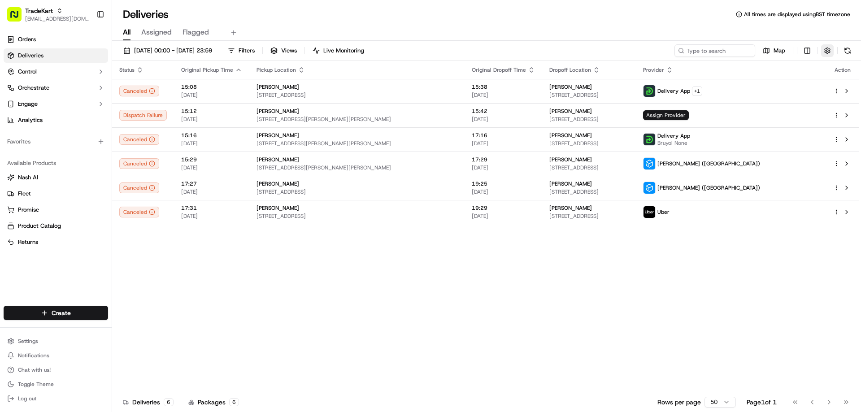
click at [831, 49] on button "button" at bounding box center [827, 50] width 13 height 13
click at [806, 48] on html "TradeKart [EMAIL_ADDRESS][DOMAIN_NAME] Toggle Sidebar Orders Deliveries Control…" at bounding box center [430, 206] width 861 height 412
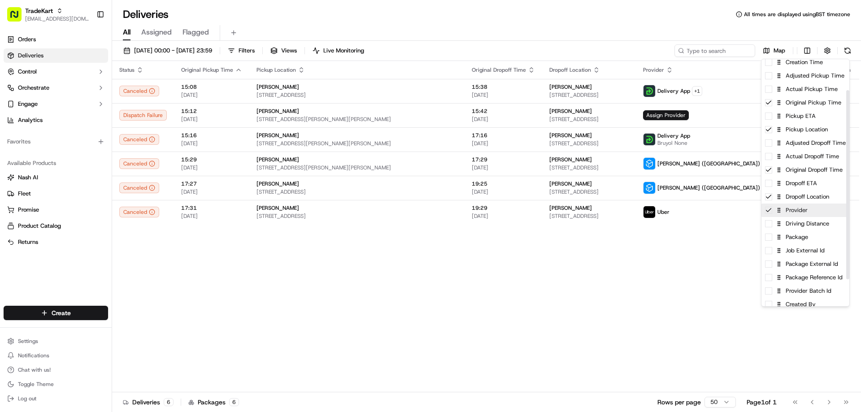
scroll to position [45, 0]
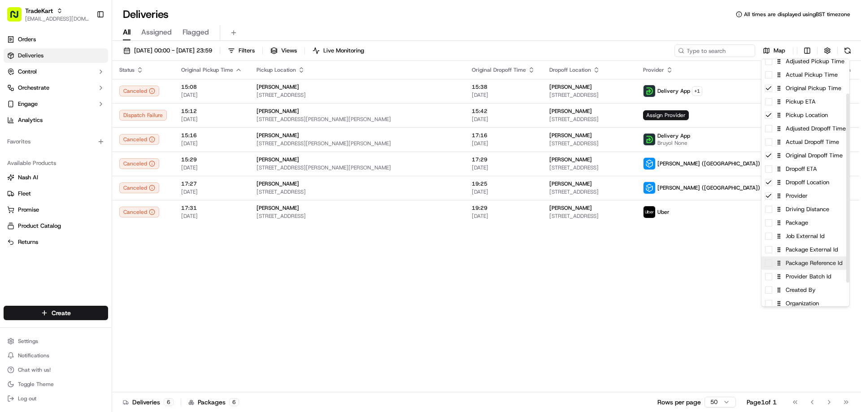
click at [771, 265] on span at bounding box center [768, 263] width 7 height 7
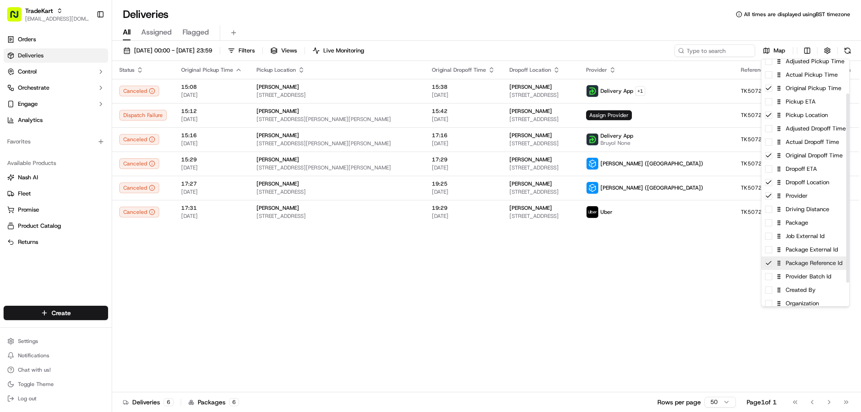
click at [771, 265] on icon at bounding box center [768, 263] width 7 height 7
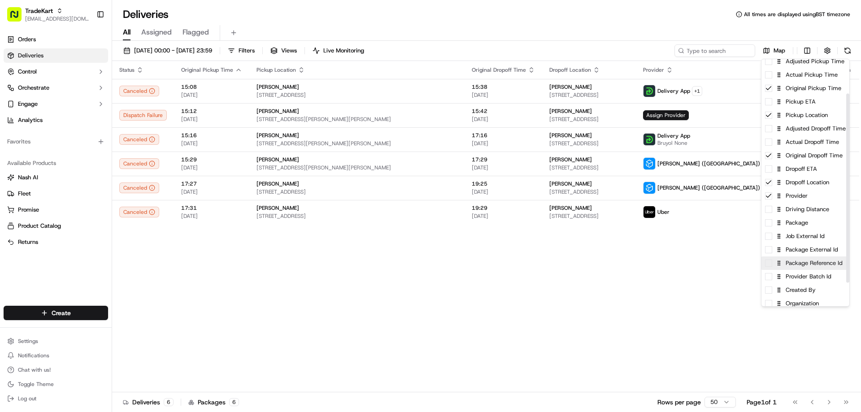
click at [771, 265] on span at bounding box center [768, 263] width 7 height 7
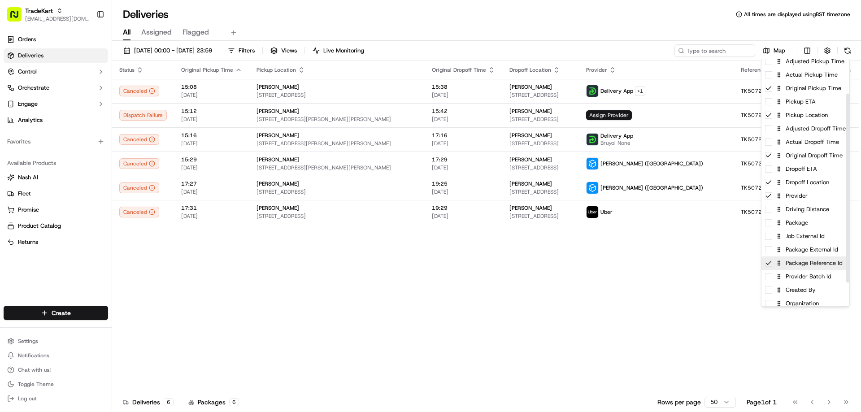
click at [771, 265] on icon at bounding box center [768, 263] width 7 height 7
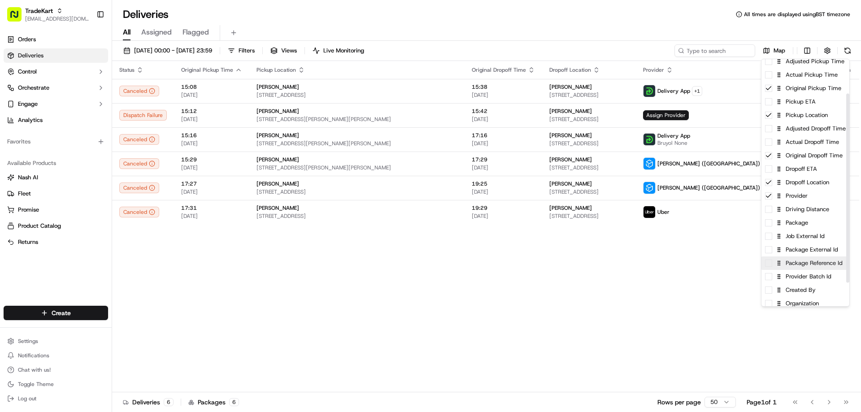
click at [771, 265] on span at bounding box center [768, 263] width 7 height 7
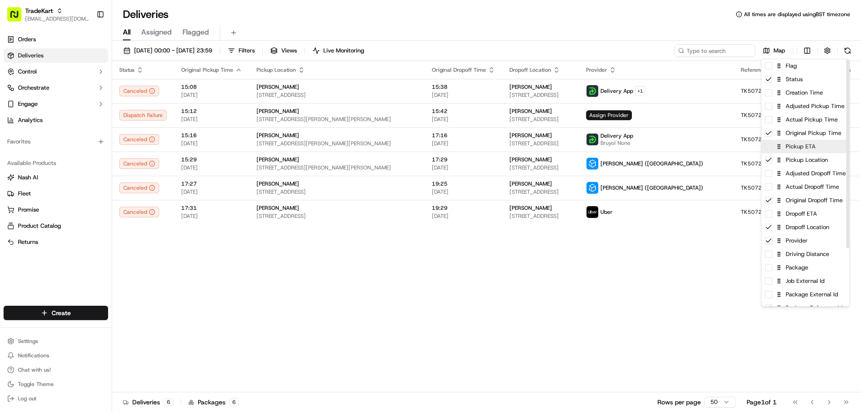
click at [769, 152] on div "Pickup ETA" at bounding box center [806, 146] width 88 height 13
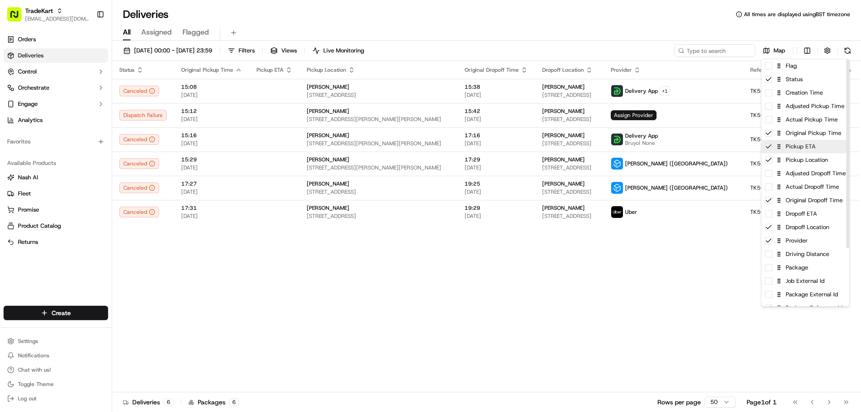
click at [769, 152] on div "Pickup ETA" at bounding box center [806, 146] width 88 height 13
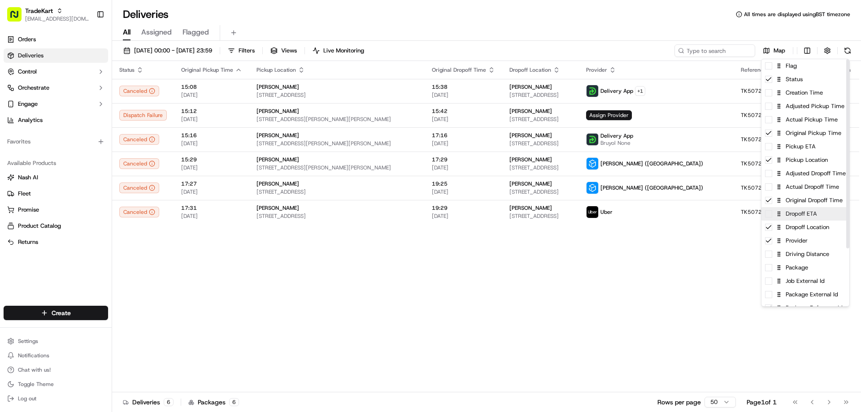
click at [771, 218] on div "Dropoff ETA" at bounding box center [806, 213] width 88 height 13
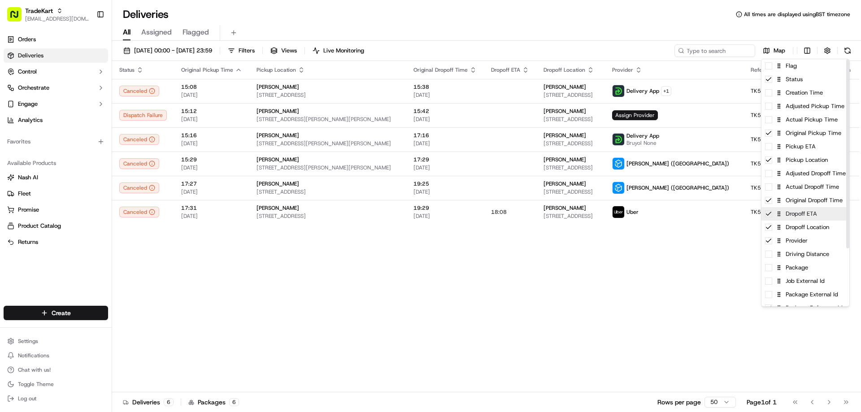
click at [771, 218] on div "Dropoff ETA" at bounding box center [806, 213] width 88 height 13
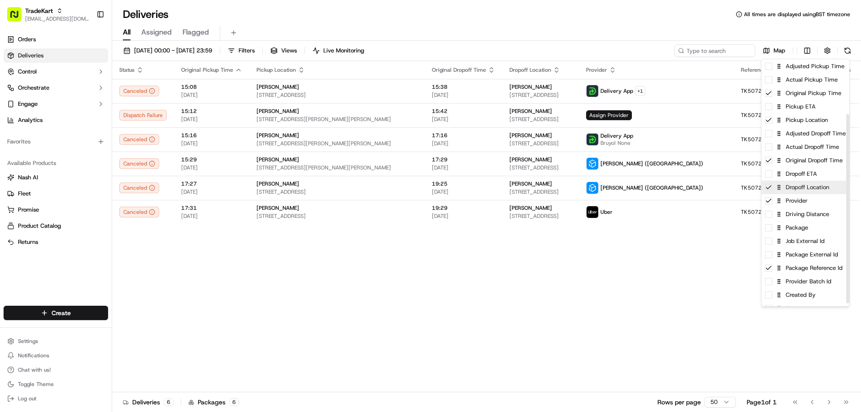
scroll to position [76, 0]
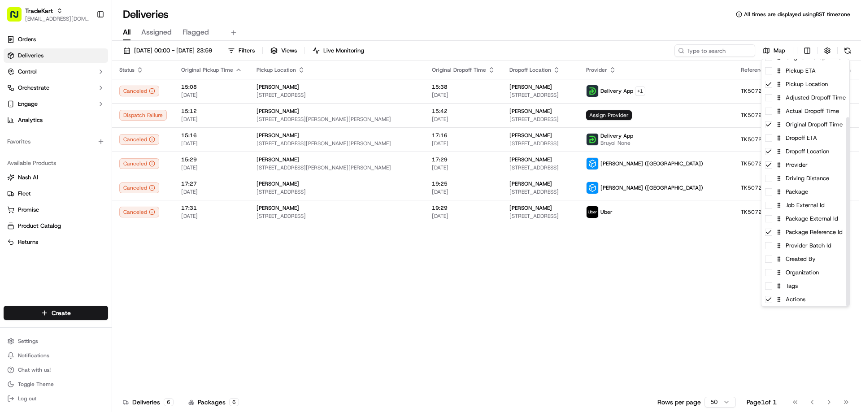
click at [651, 262] on html "TradeKart [EMAIL_ADDRESS][DOMAIN_NAME] Toggle Sidebar Orders Deliveries Control…" at bounding box center [430, 206] width 861 height 412
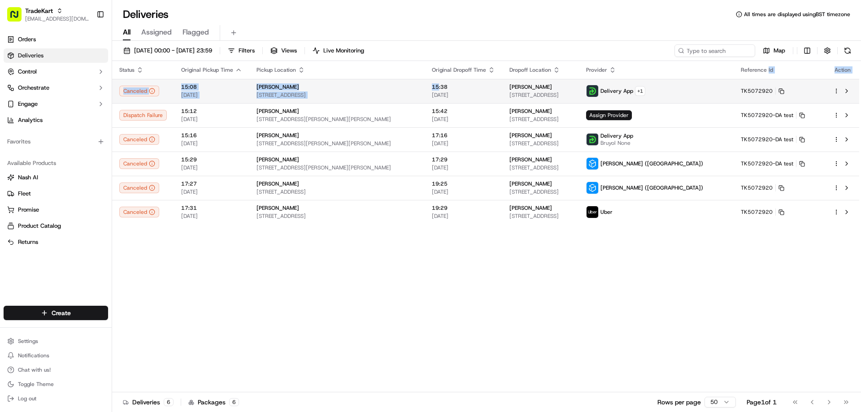
drag, startPoint x: 783, startPoint y: 66, endPoint x: 518, endPoint y: 89, distance: 265.7
click at [518, 89] on table "Status Original Pickup Time Pickup Location Original Dropoff Time Dropoff Locat…" at bounding box center [485, 142] width 747 height 163
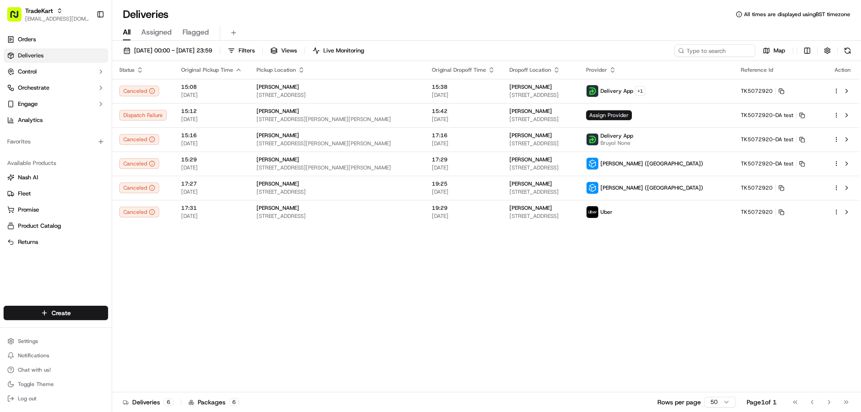
click at [710, 291] on div "Status Original Pickup Time Pickup Location Original Dropoff Time Dropoff Locat…" at bounding box center [485, 227] width 747 height 332
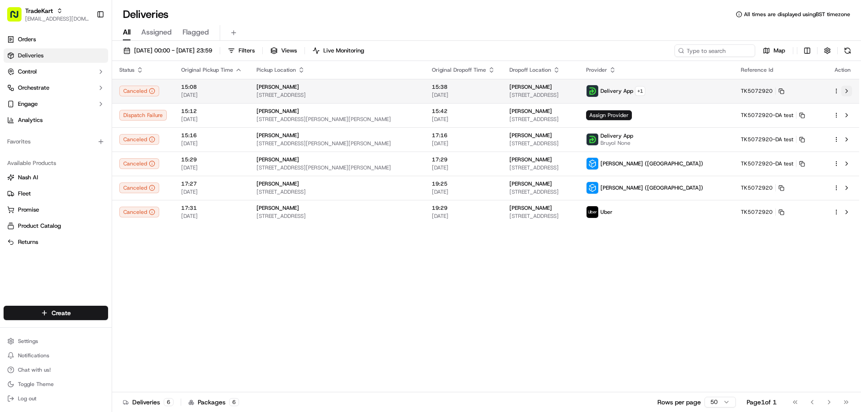
click at [848, 91] on button at bounding box center [847, 91] width 11 height 11
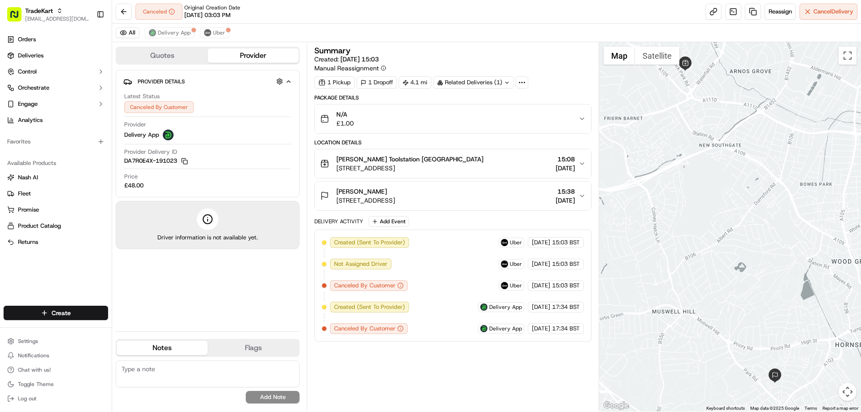
click at [484, 81] on div "Related Deliveries (1)" at bounding box center [473, 82] width 81 height 13
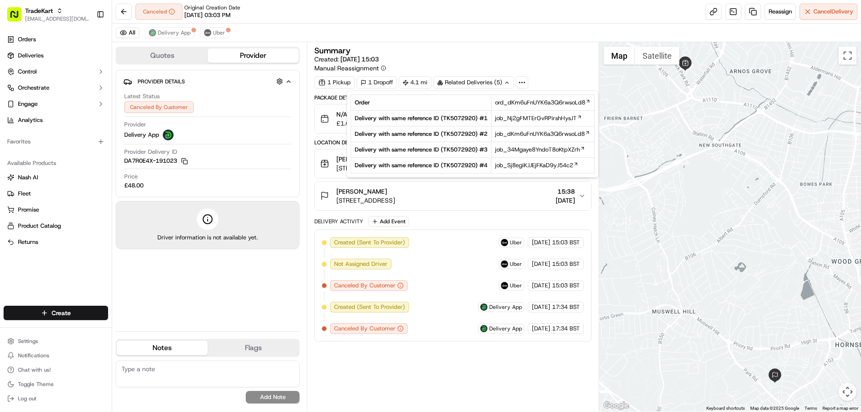
click at [488, 82] on div "Related Deliveries (5)" at bounding box center [473, 82] width 81 height 13
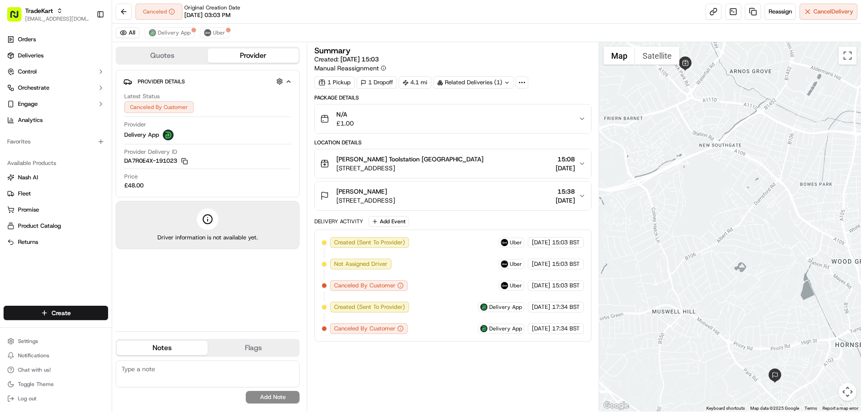
click at [577, 163] on div "[PERSON_NAME] Toolstation New [STREET_ADDRESS], [GEOGRAPHIC_DATA] 15:08 [DATE]" at bounding box center [449, 164] width 258 height 18
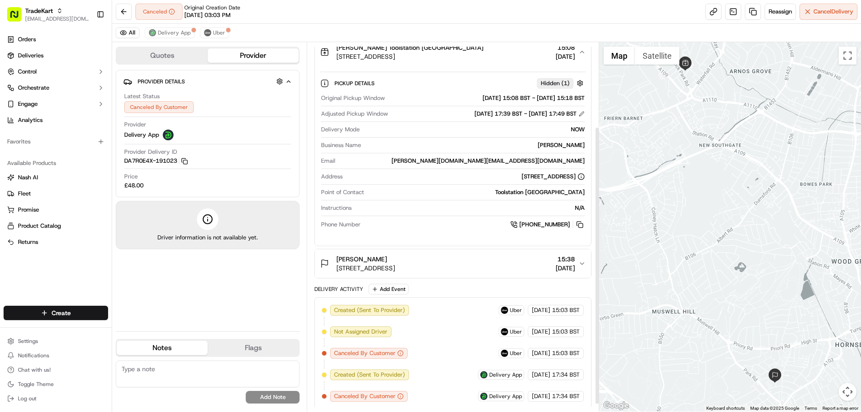
scroll to position [122, 0]
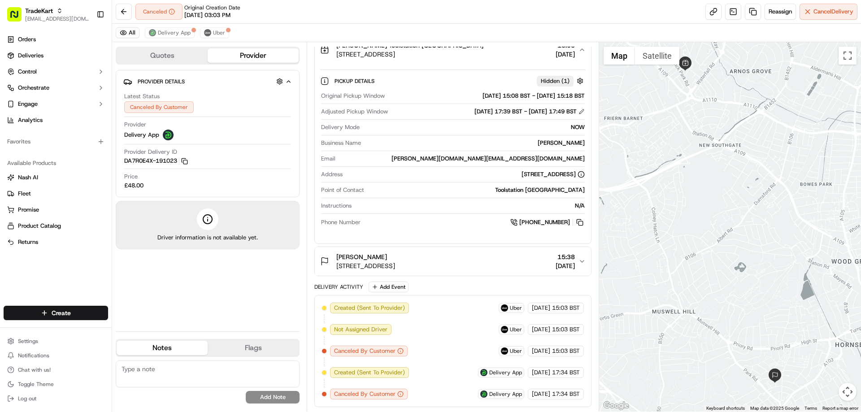
click at [575, 259] on span "15:38" at bounding box center [565, 257] width 19 height 9
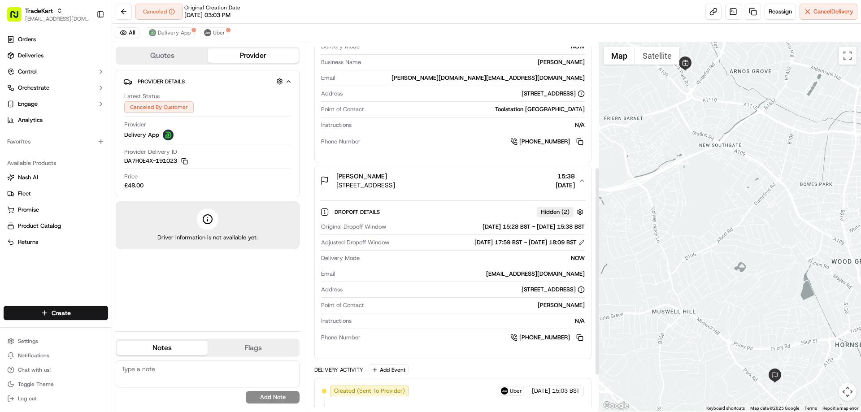
scroll to position [286, 0]
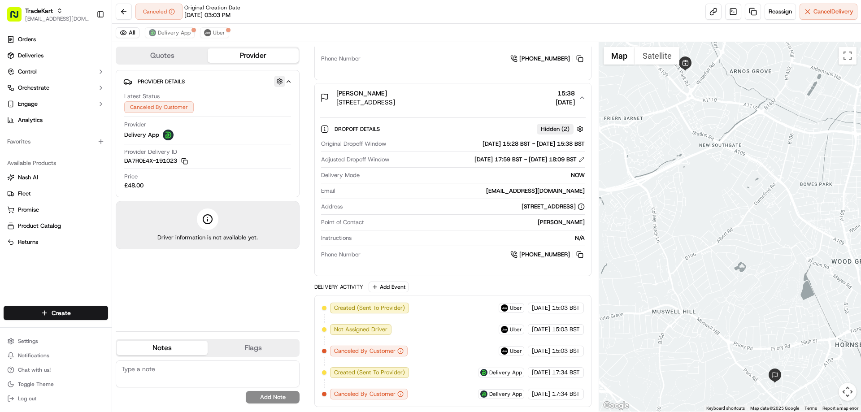
click at [278, 79] on button "button" at bounding box center [279, 81] width 11 height 11
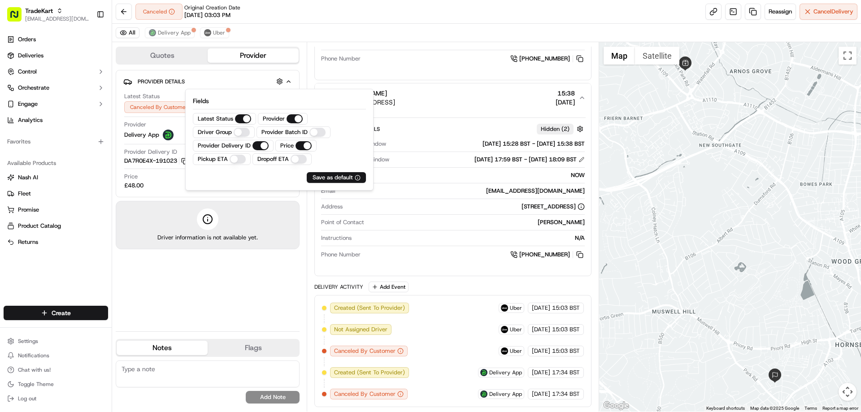
click at [230, 158] on div "Pickup ETA" at bounding box center [222, 159] width 58 height 12
click at [233, 159] on ETA "Pickup ETA" at bounding box center [238, 159] width 16 height 9
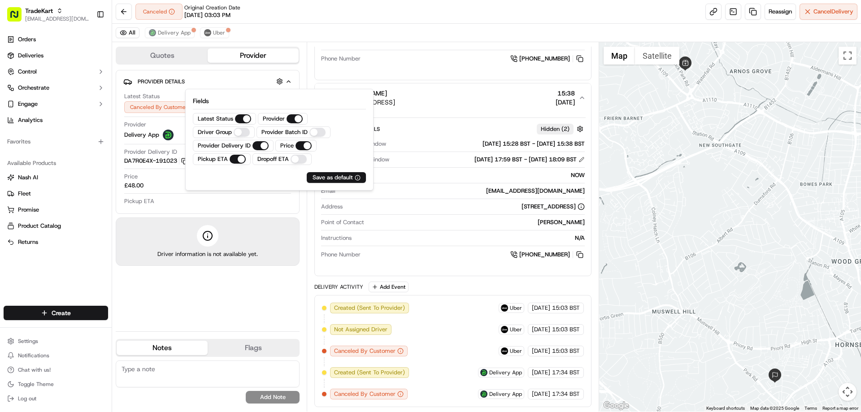
click at [296, 161] on ETA "Dropoff ETA" at bounding box center [299, 159] width 16 height 9
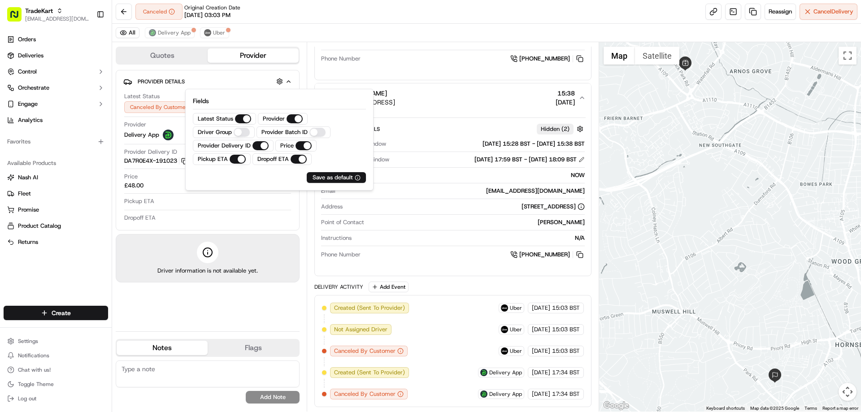
click at [236, 129] on Group "Driver Group" at bounding box center [242, 132] width 16 height 9
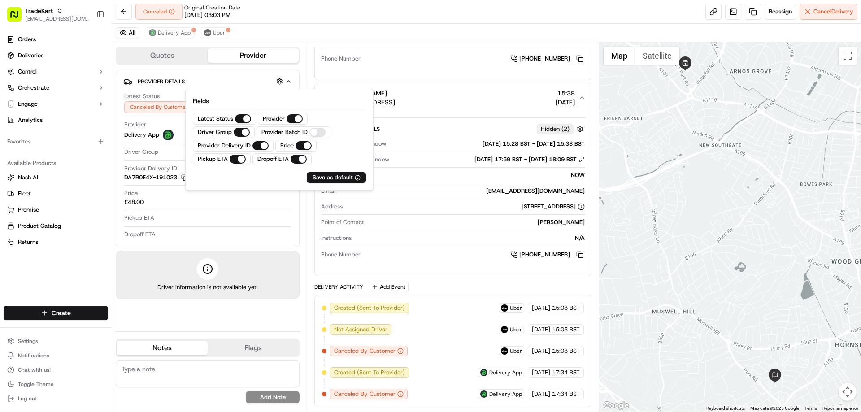
click at [236, 130] on Group "Driver Group" at bounding box center [242, 132] width 16 height 9
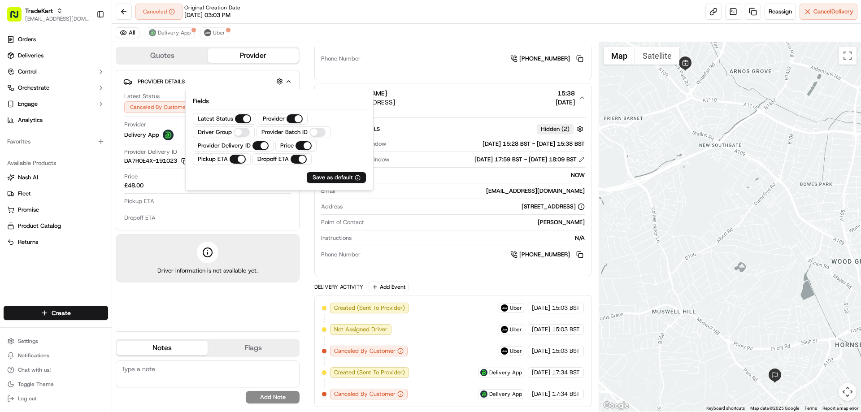
click at [321, 131] on ID "Provider Batch ID" at bounding box center [318, 132] width 16 height 9
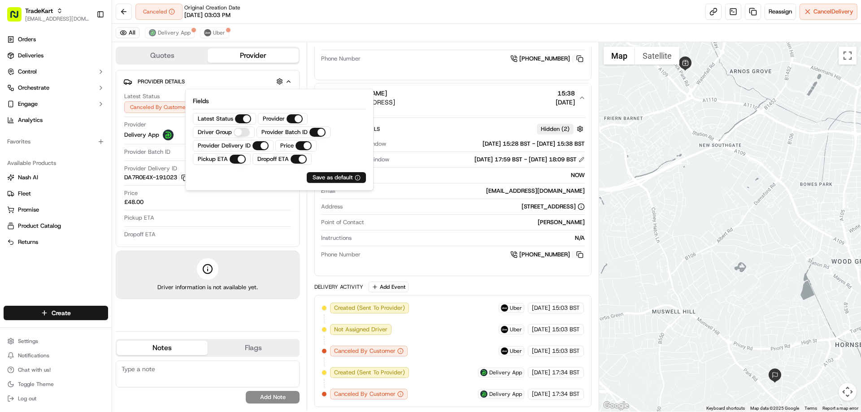
click at [320, 131] on ID "Provider Batch ID" at bounding box center [318, 132] width 16 height 9
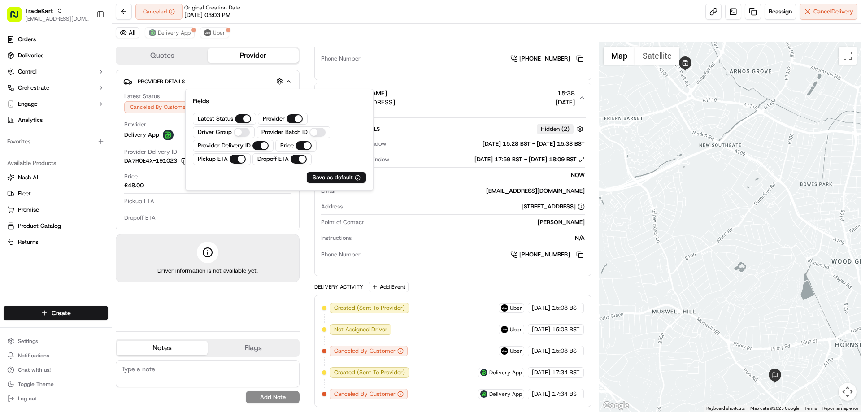
click at [292, 118] on button "Provider" at bounding box center [295, 118] width 16 height 9
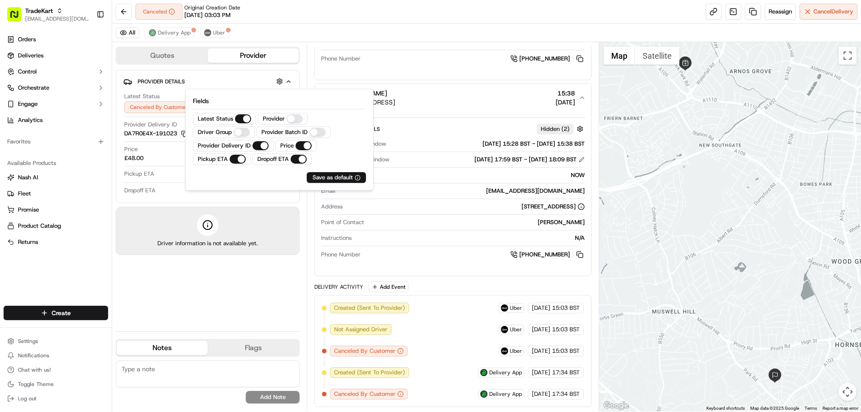
click at [292, 118] on button "Provider" at bounding box center [295, 118] width 16 height 9
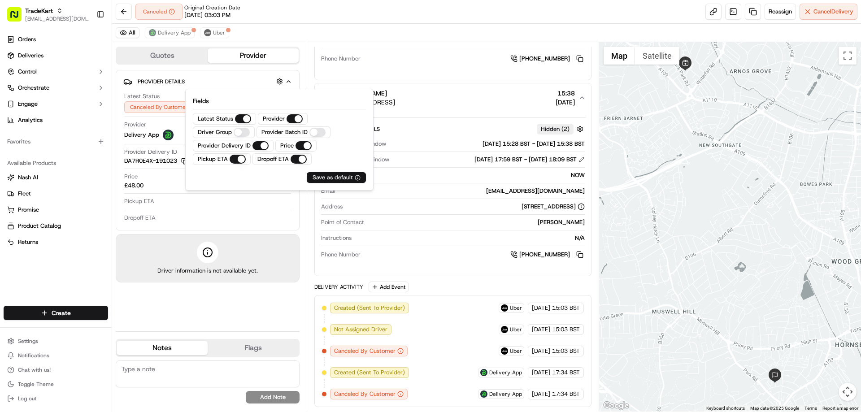
click at [314, 175] on div "Save as default" at bounding box center [337, 178] width 48 height 8
click at [393, 176] on div "NOW" at bounding box center [473, 175] width 221 height 8
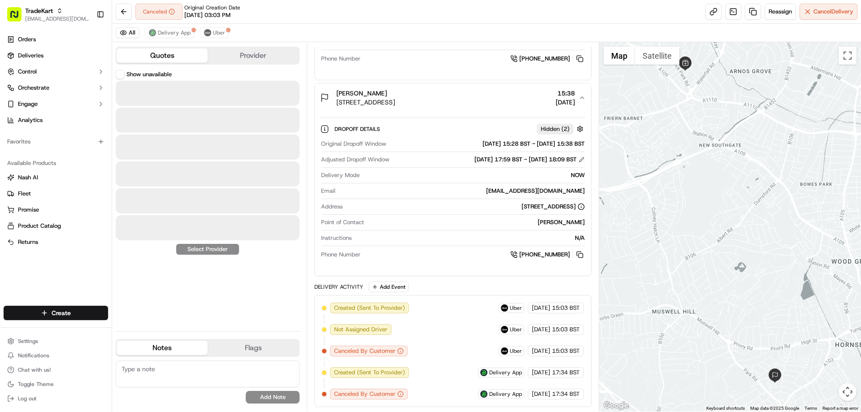
click at [181, 56] on button "Quotes" at bounding box center [162, 55] width 91 height 14
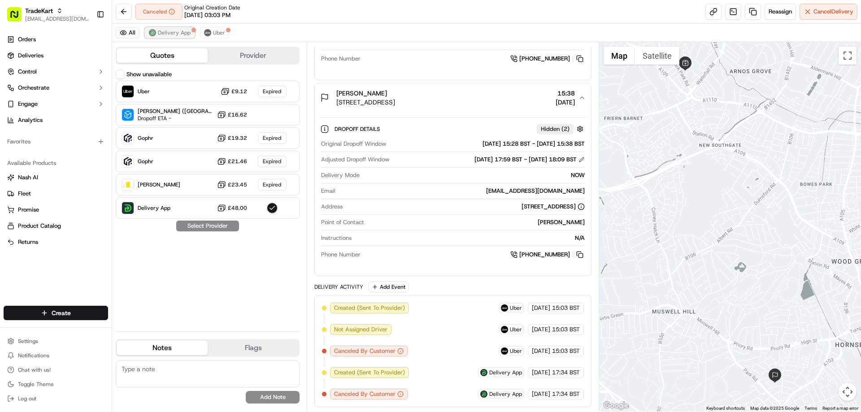
click at [172, 30] on span "Delivery App" at bounding box center [174, 32] width 33 height 7
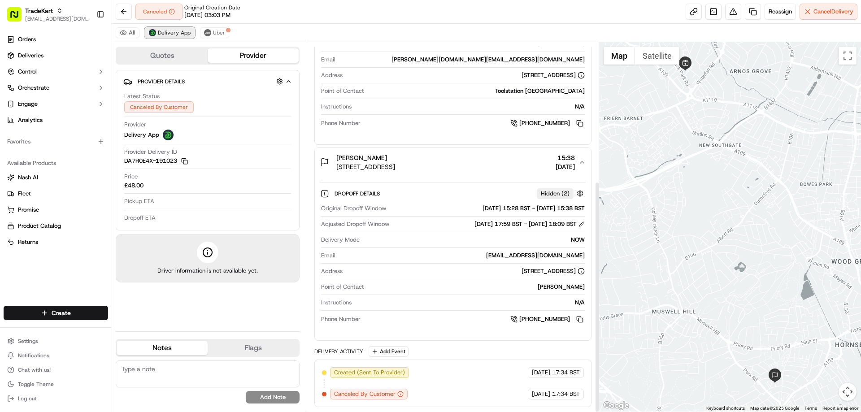
scroll to position [221, 0]
click at [221, 36] on span "Uber" at bounding box center [219, 32] width 12 height 7
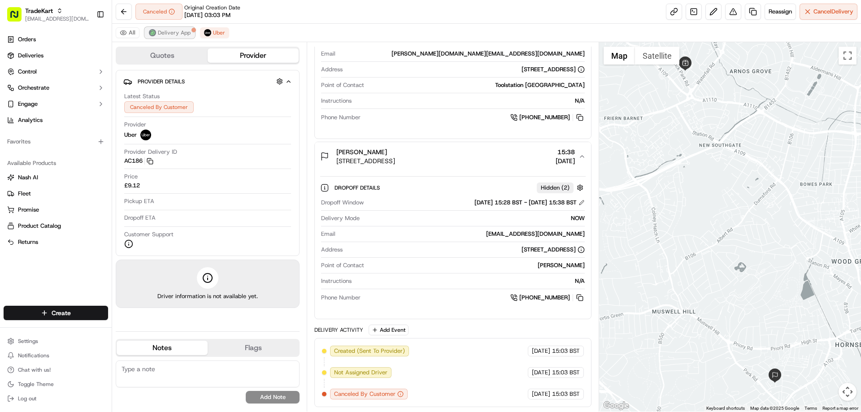
click at [164, 37] on button "Delivery App" at bounding box center [170, 32] width 50 height 11
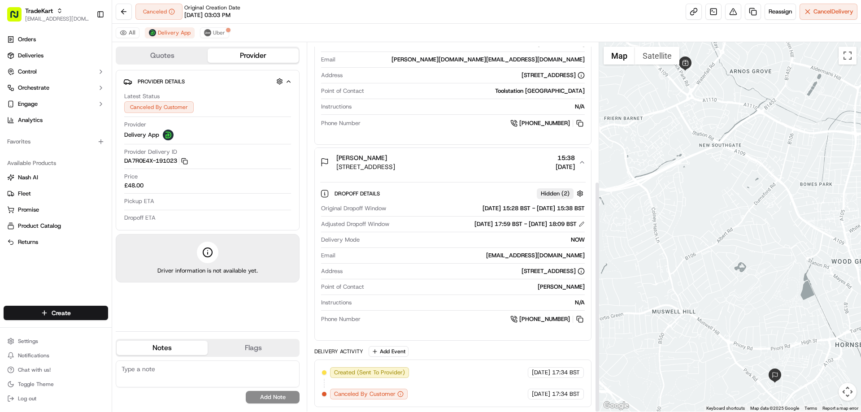
click at [213, 38] on div "All Delivery App Uber" at bounding box center [486, 33] width 749 height 18
click at [121, 9] on button at bounding box center [124, 12] width 16 height 16
